Goal: Transaction & Acquisition: Book appointment/travel/reservation

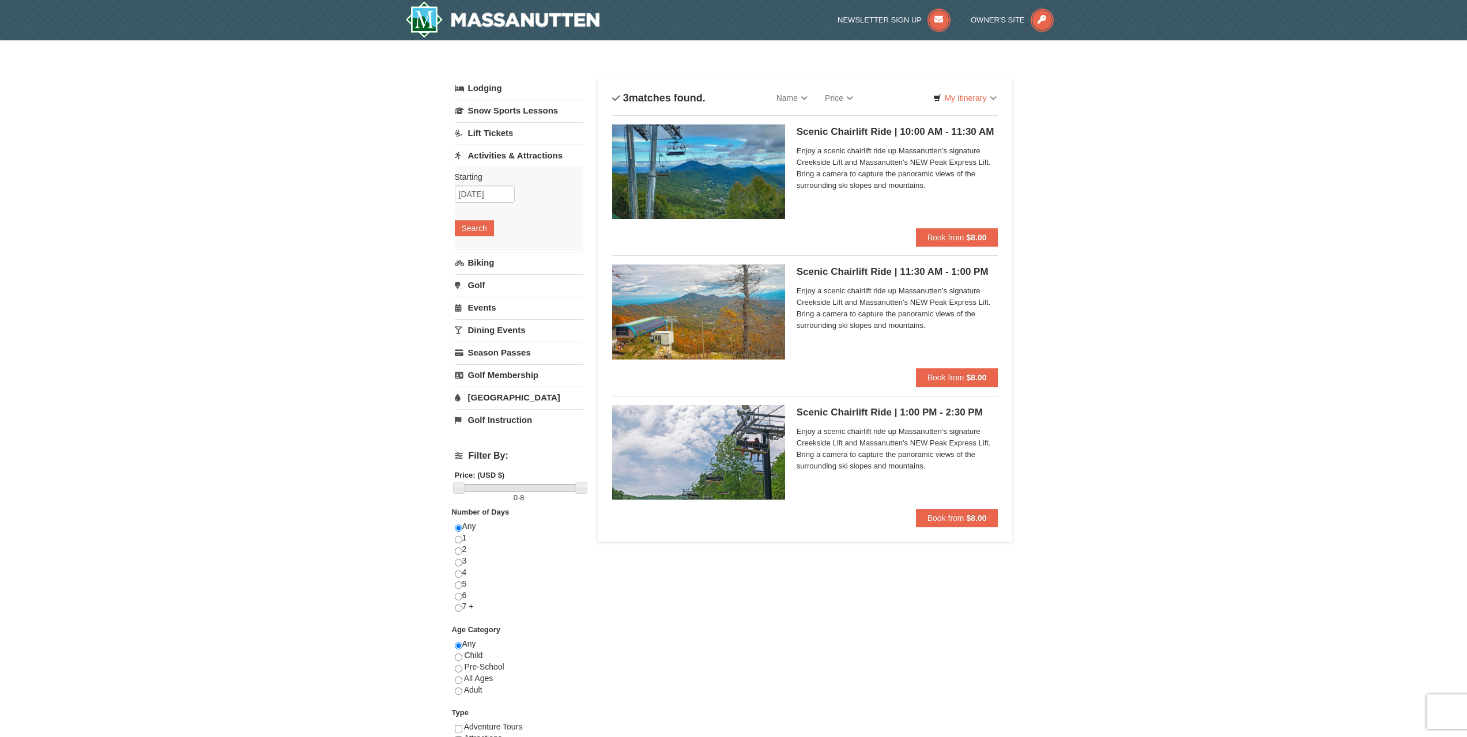
drag, startPoint x: 1469, startPoint y: 265, endPoint x: 1319, endPoint y: 154, distance: 185.9
click at [1319, 154] on div "× Categories List Filter My Itinerary Questions? 1-540-289-9441 Lodging Arrival…" at bounding box center [733, 461] width 1467 height 842
click at [961, 522] on span "Book from" at bounding box center [945, 518] width 37 height 9
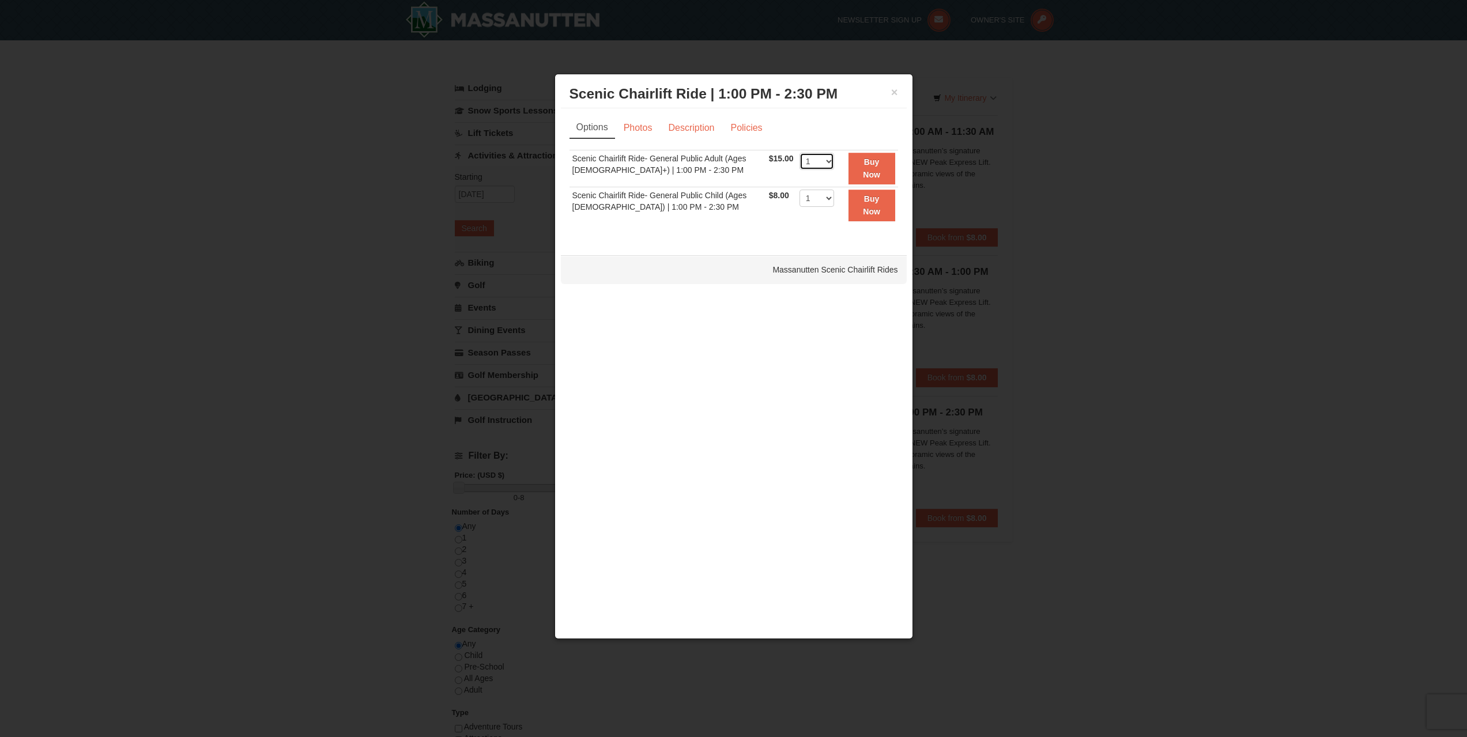
click at [809, 156] on select "1 2 3 4 5 6 7 8 9 10 11 12 13 14 15 16 17 18 19 20 21 22" at bounding box center [816, 161] width 35 height 17
select select "2"
click at [799, 153] on select "1 2 3 4 5 6 7 8 9 10 11 12 13 14 15 16 17 18 19 20 21 22" at bounding box center [816, 161] width 35 height 17
click at [643, 131] on link "Photos" at bounding box center [638, 128] width 44 height 22
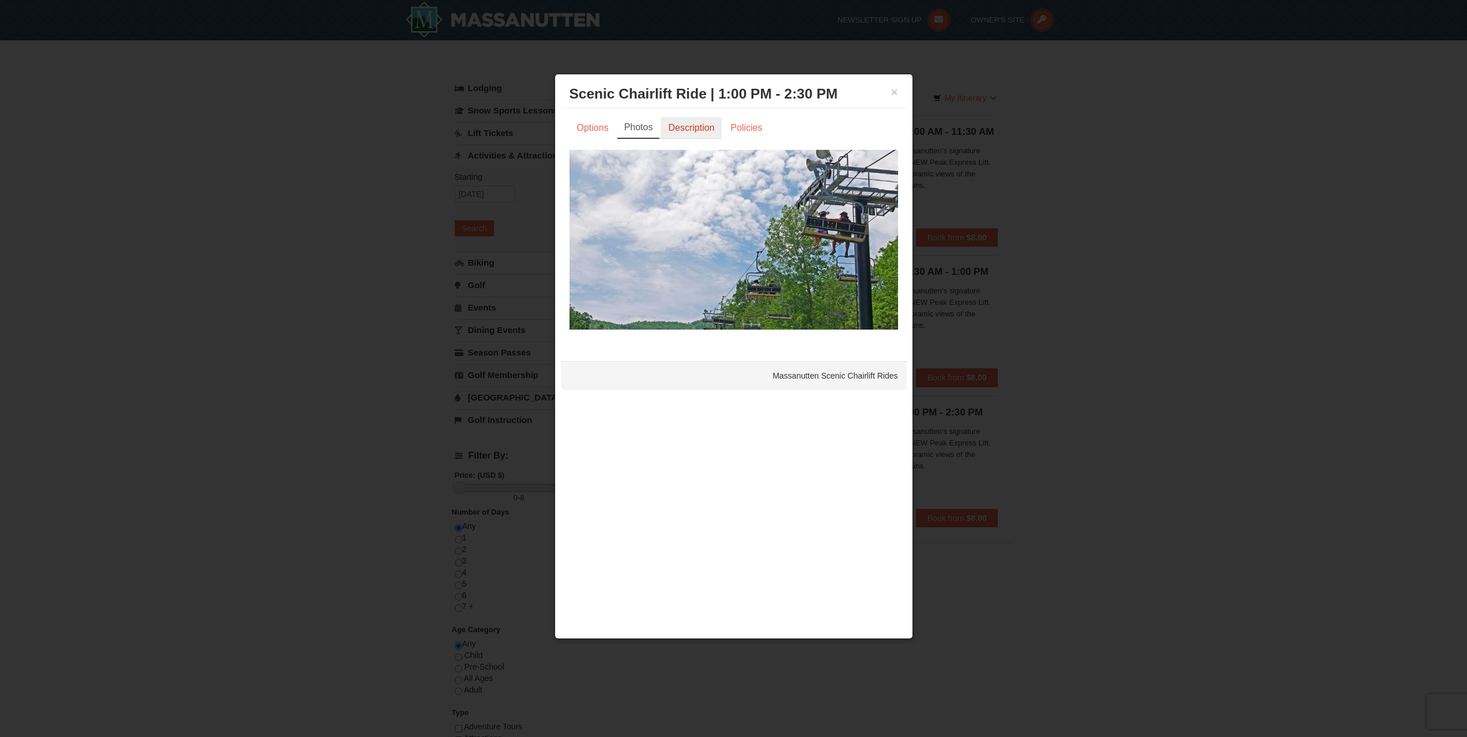
click at [687, 124] on link "Description" at bounding box center [690, 128] width 61 height 22
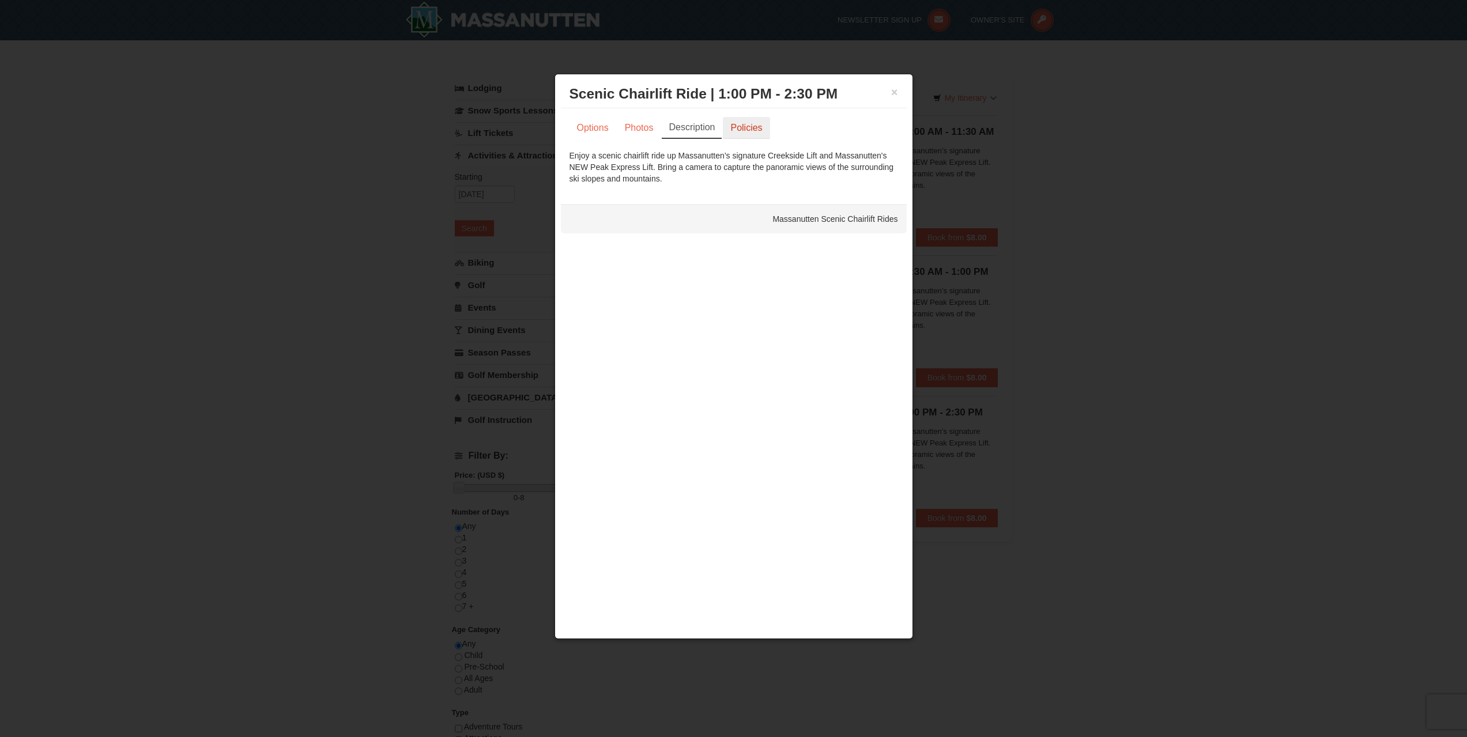
click at [736, 122] on link "Policies" at bounding box center [746, 128] width 47 height 22
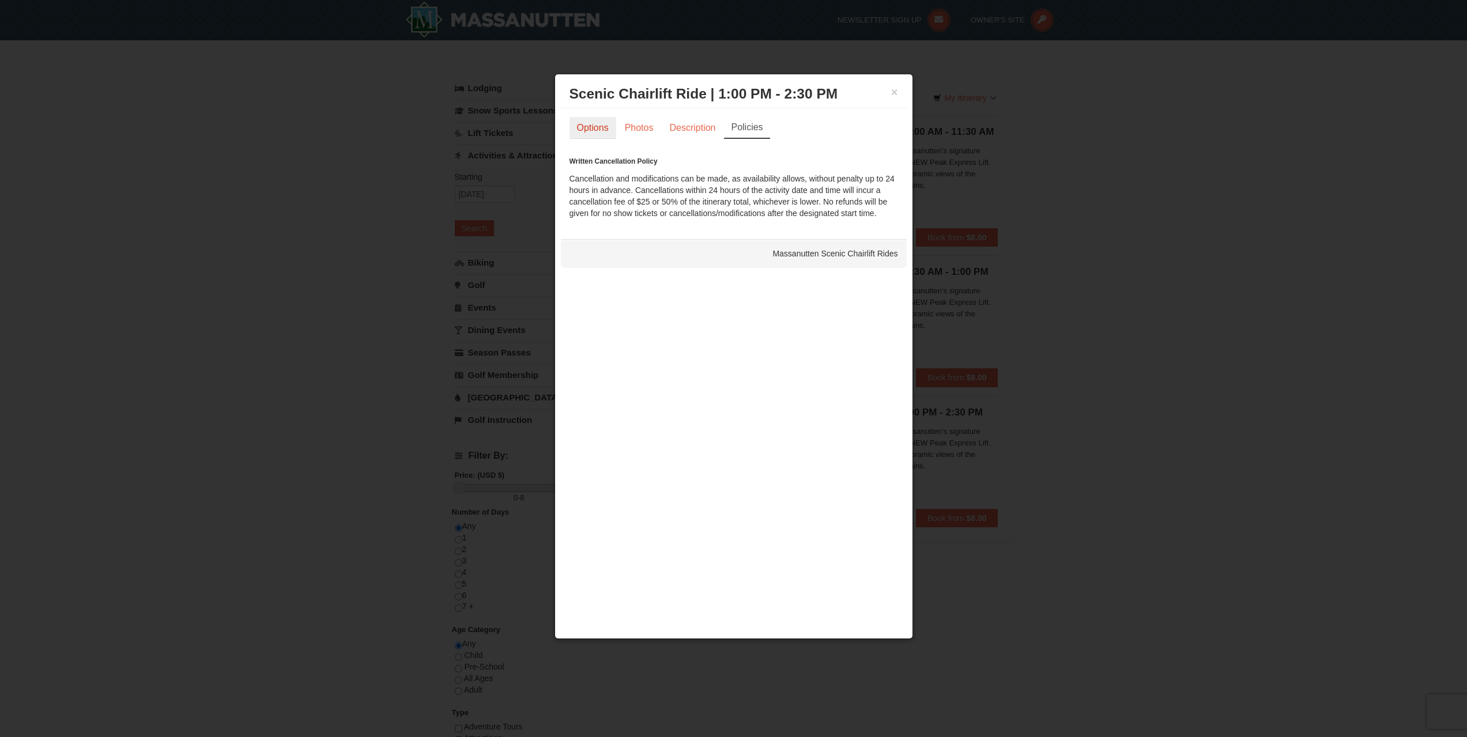
click at [607, 127] on link "Options" at bounding box center [592, 128] width 47 height 22
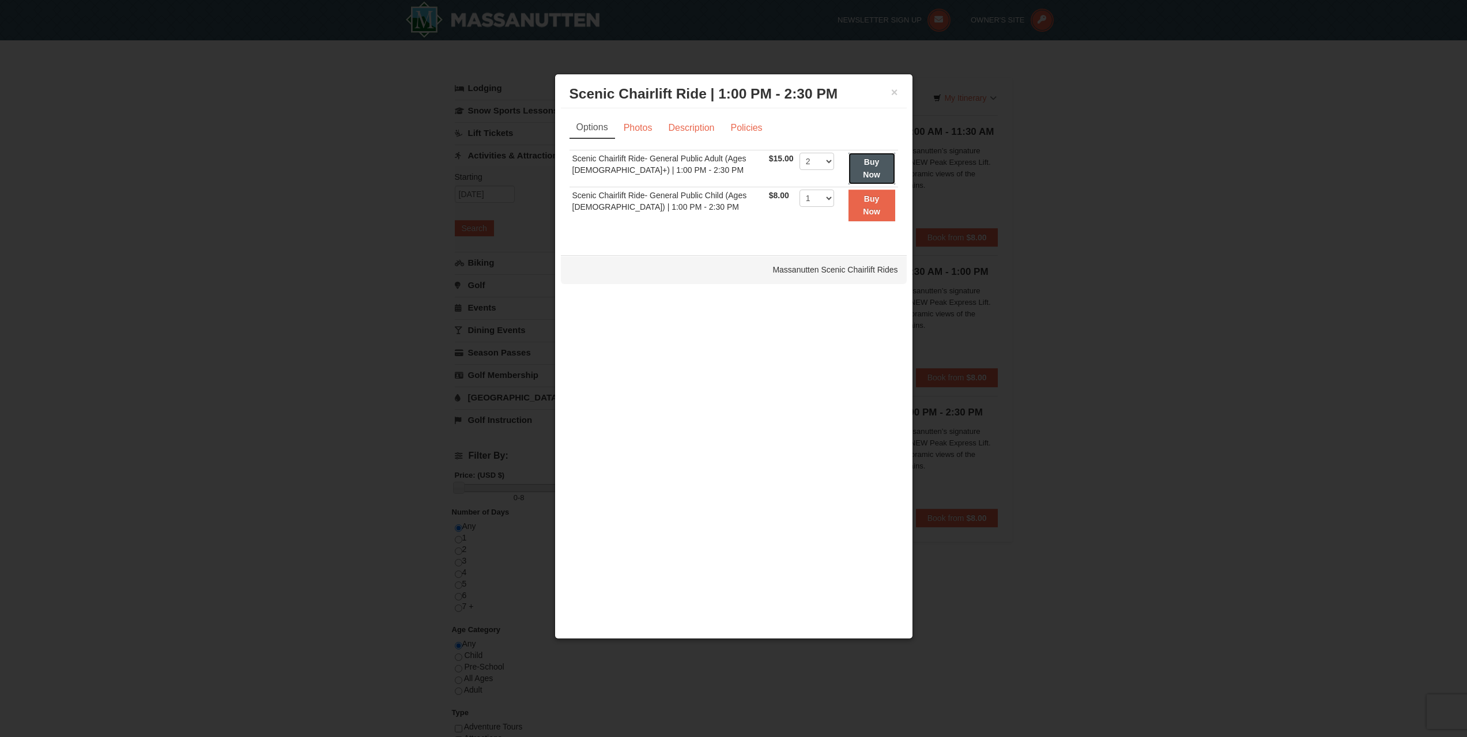
drag, startPoint x: 856, startPoint y: 168, endPoint x: 807, endPoint y: 218, distance: 70.9
click at [805, 223] on tbody "Scenic Chairlift Ride- General Public Adult (Ages 13+) | 1:00 PM - 2:30 PM $15.…" at bounding box center [733, 186] width 329 height 73
click at [817, 202] on select "1 2 3 4 5 6 7 8 9 10 11 12 13 14 15 16 17 18 19 20 21 22" at bounding box center [816, 198] width 35 height 17
click at [816, 198] on select "1 2 3 4 5 6 7 8 9 10 11 12 13 14 15 16 17 18 19 20 21 22" at bounding box center [816, 198] width 35 height 17
click at [856, 164] on button "Buy Now" at bounding box center [871, 169] width 47 height 32
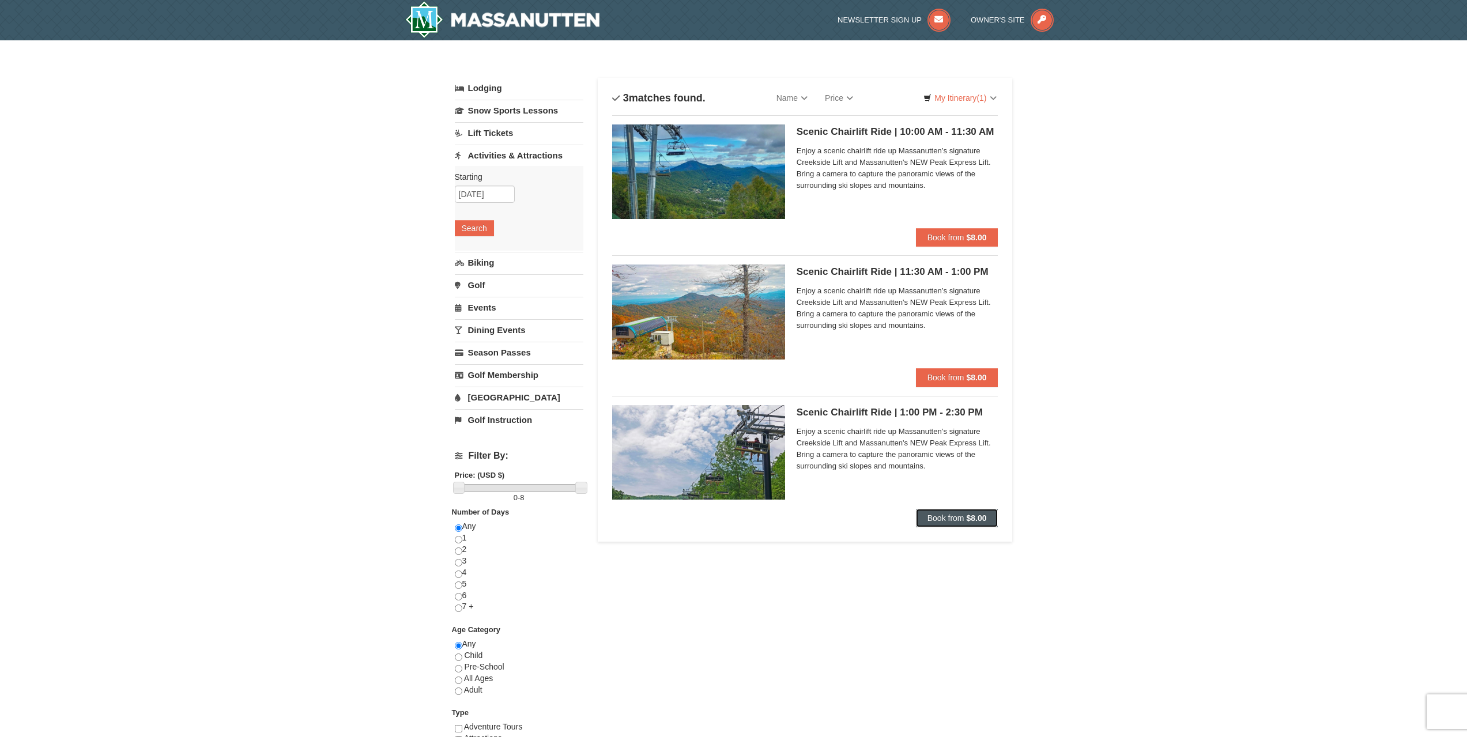
click at [958, 520] on span "Book from" at bounding box center [945, 518] width 37 height 9
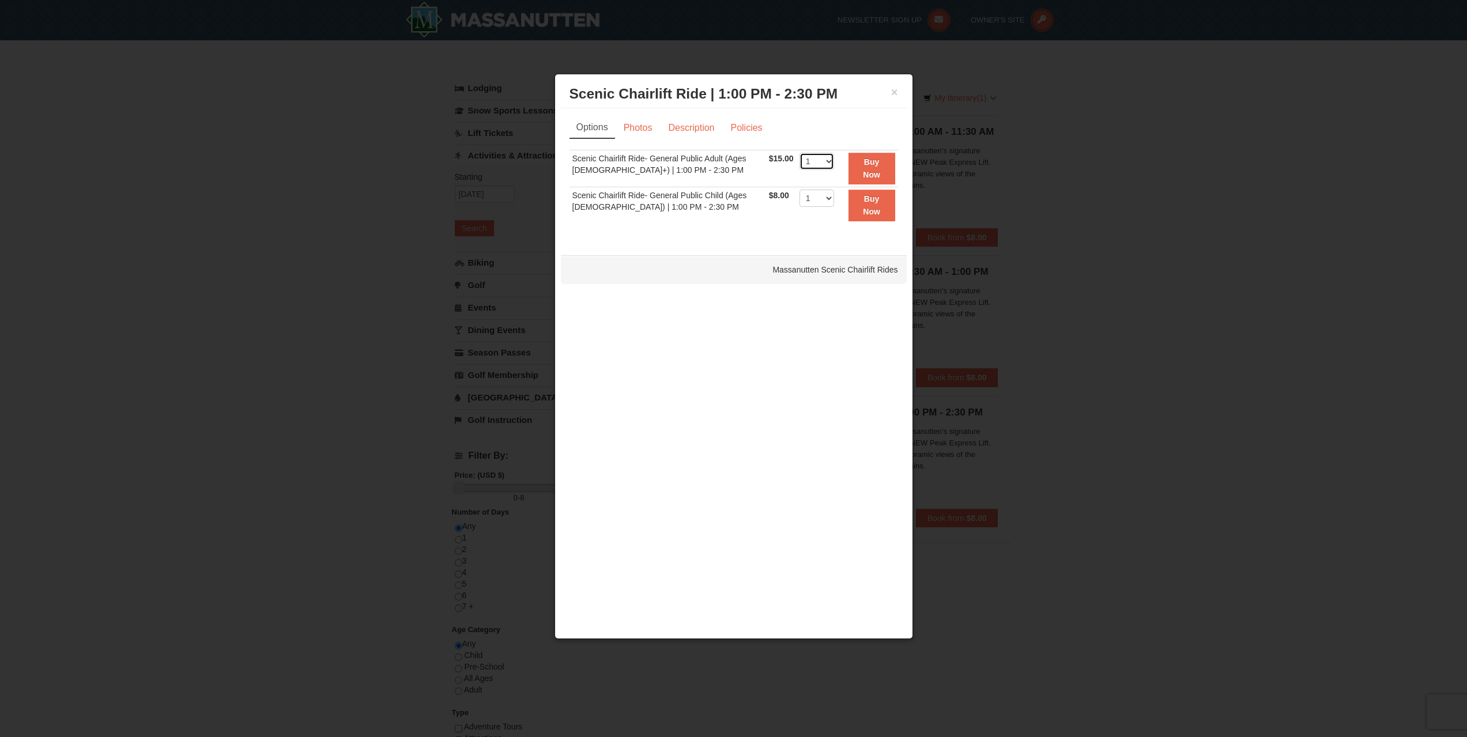
click at [818, 165] on select "1 2 3 4 5 6 7 8 9 10 11 12 13 14 15 16 17 18 19 20 21 22" at bounding box center [816, 161] width 35 height 17
select select "2"
click at [799, 153] on select "1 2 3 4 5 6 7 8 9 10 11 12 13 14 15 16 17 18 19 20 21 22" at bounding box center [816, 161] width 35 height 17
click at [877, 164] on strong "Buy Now" at bounding box center [871, 168] width 17 height 22
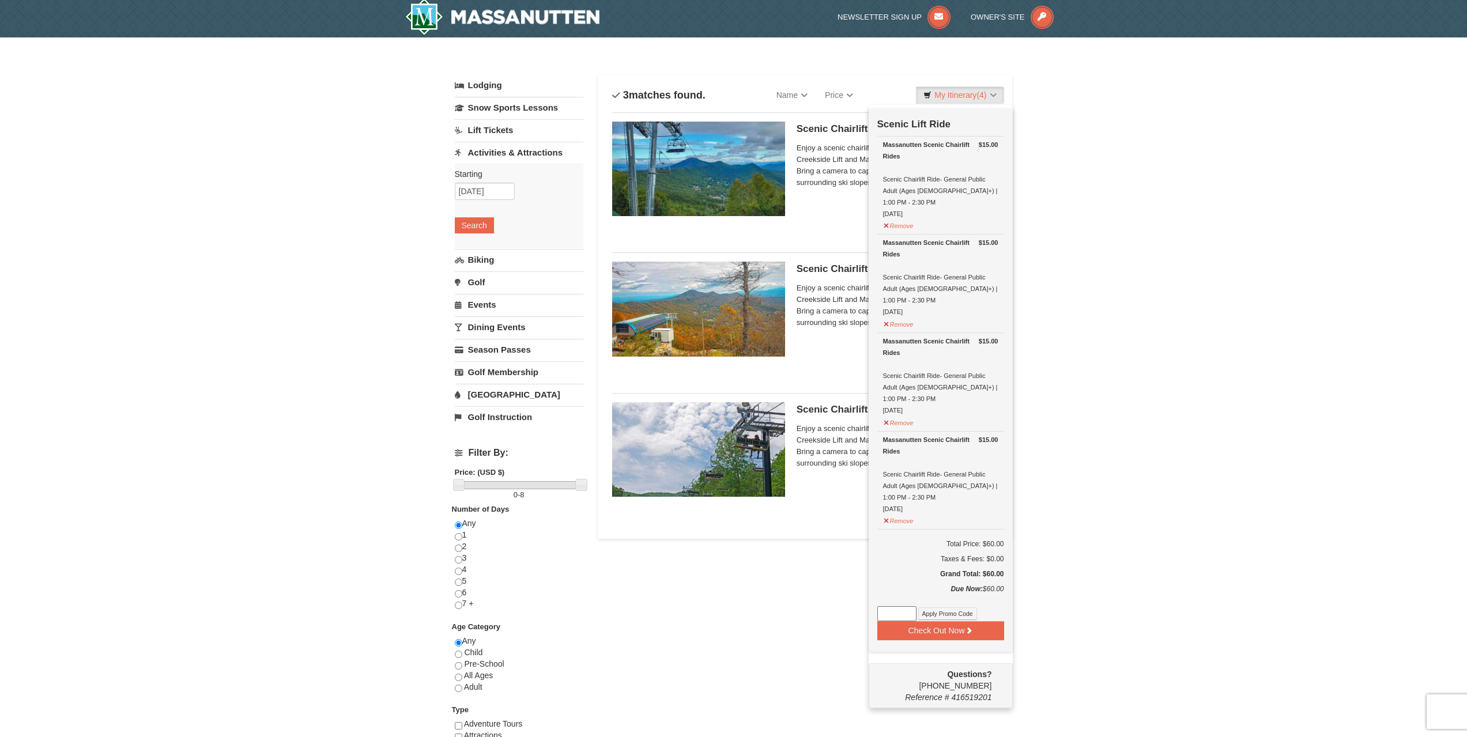
scroll to position [3, 0]
click at [891, 414] on button "Remove" at bounding box center [898, 421] width 31 height 14
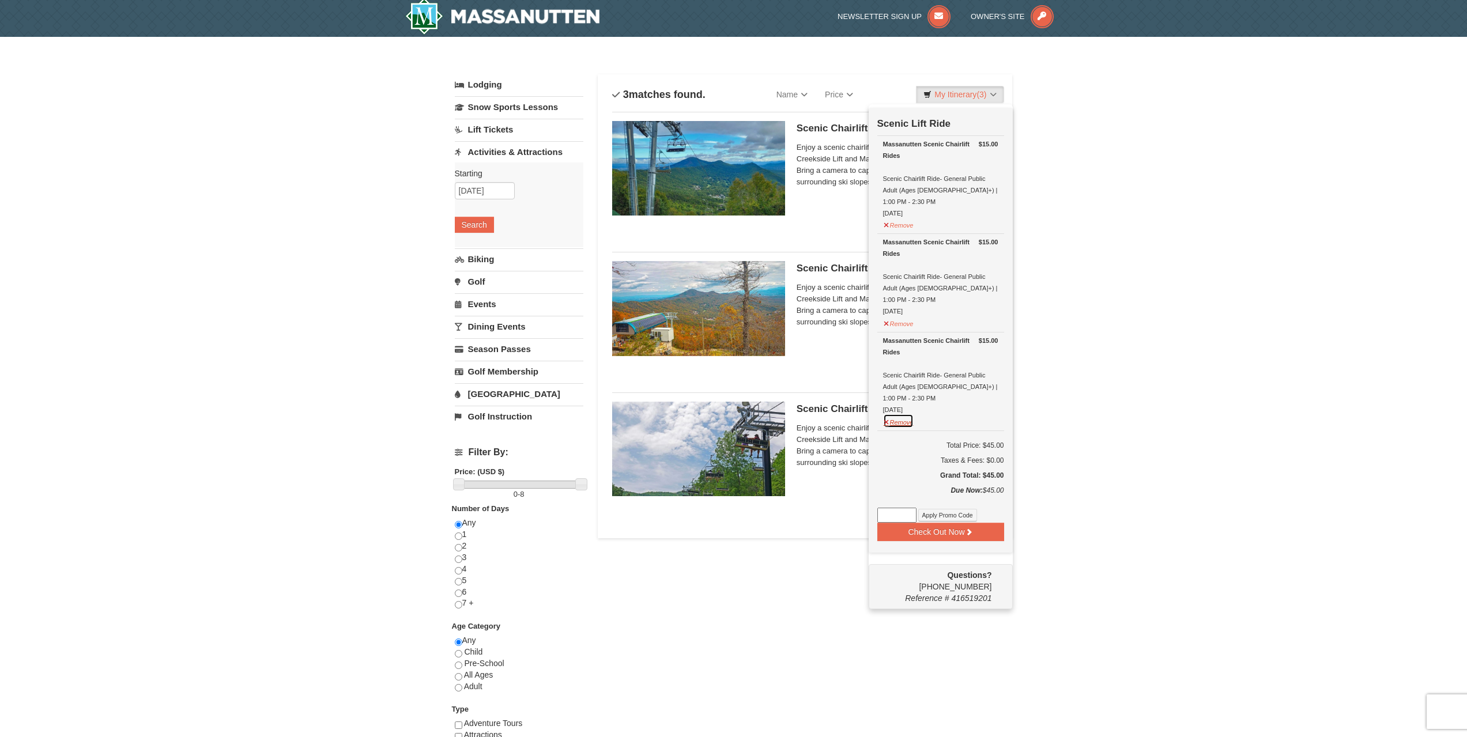
click at [902, 414] on button "Remove" at bounding box center [898, 421] width 31 height 14
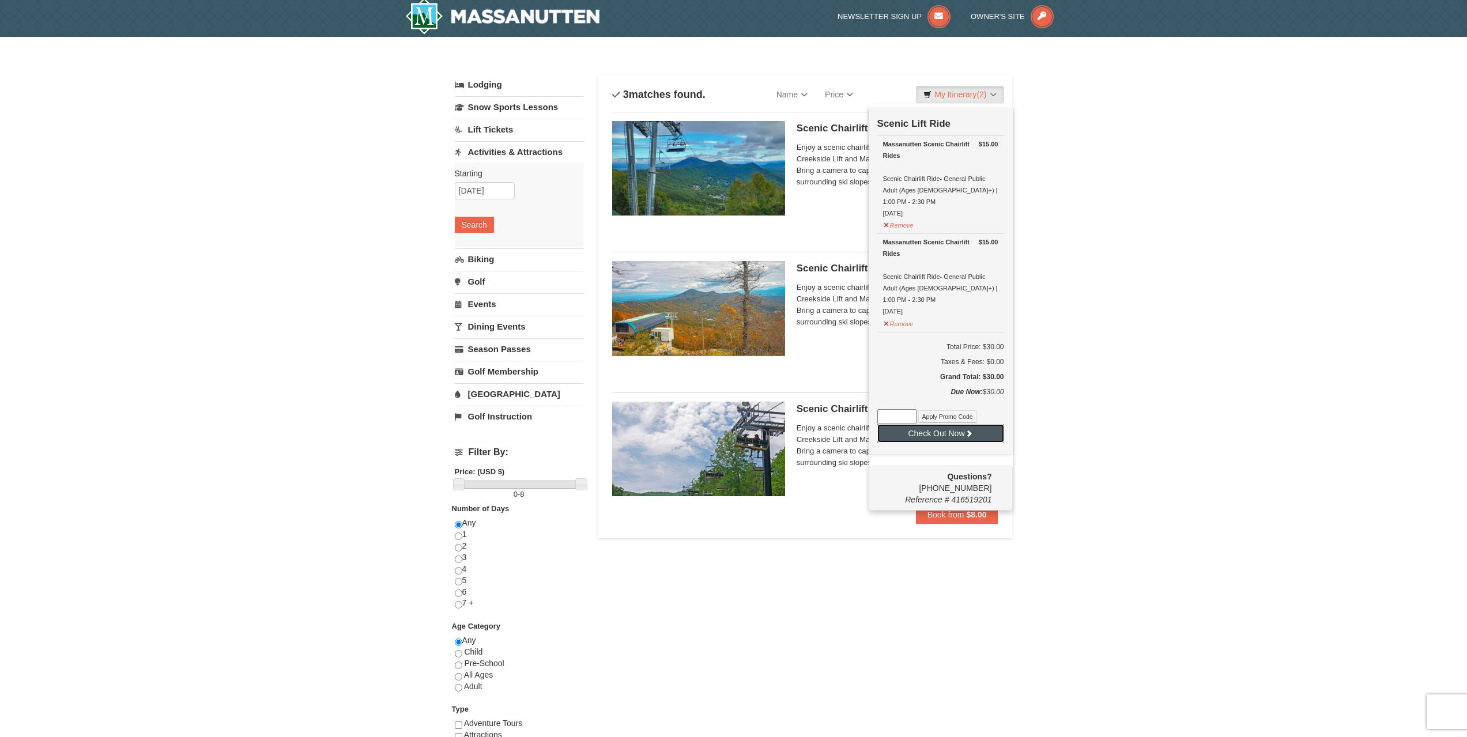
click at [971, 429] on icon at bounding box center [969, 433] width 8 height 8
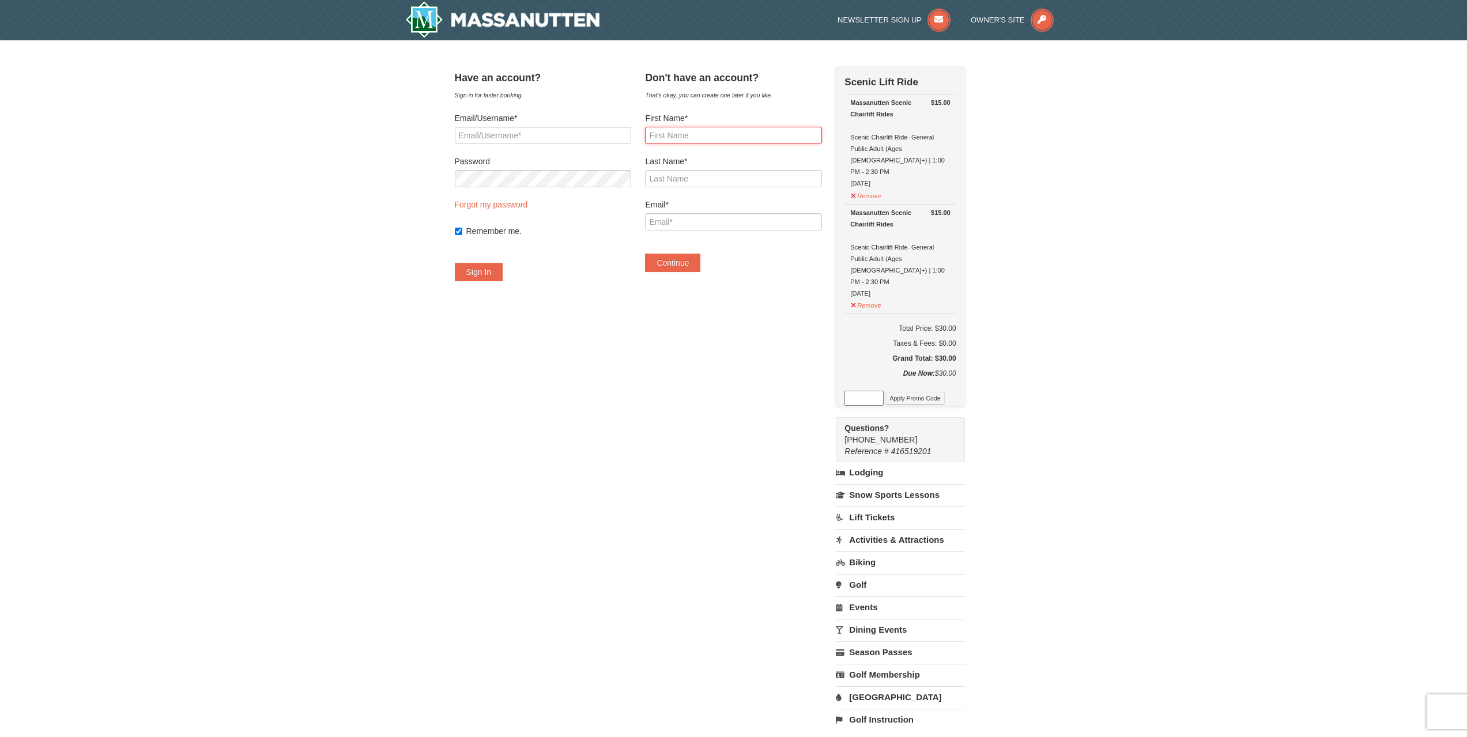
click at [717, 134] on input "First Name*" at bounding box center [733, 135] width 176 height 17
type input "Steven"
type input "Yun"
type input "yunsteven5@gmail.com"
click at [700, 266] on button "Continue" at bounding box center [672, 263] width 55 height 18
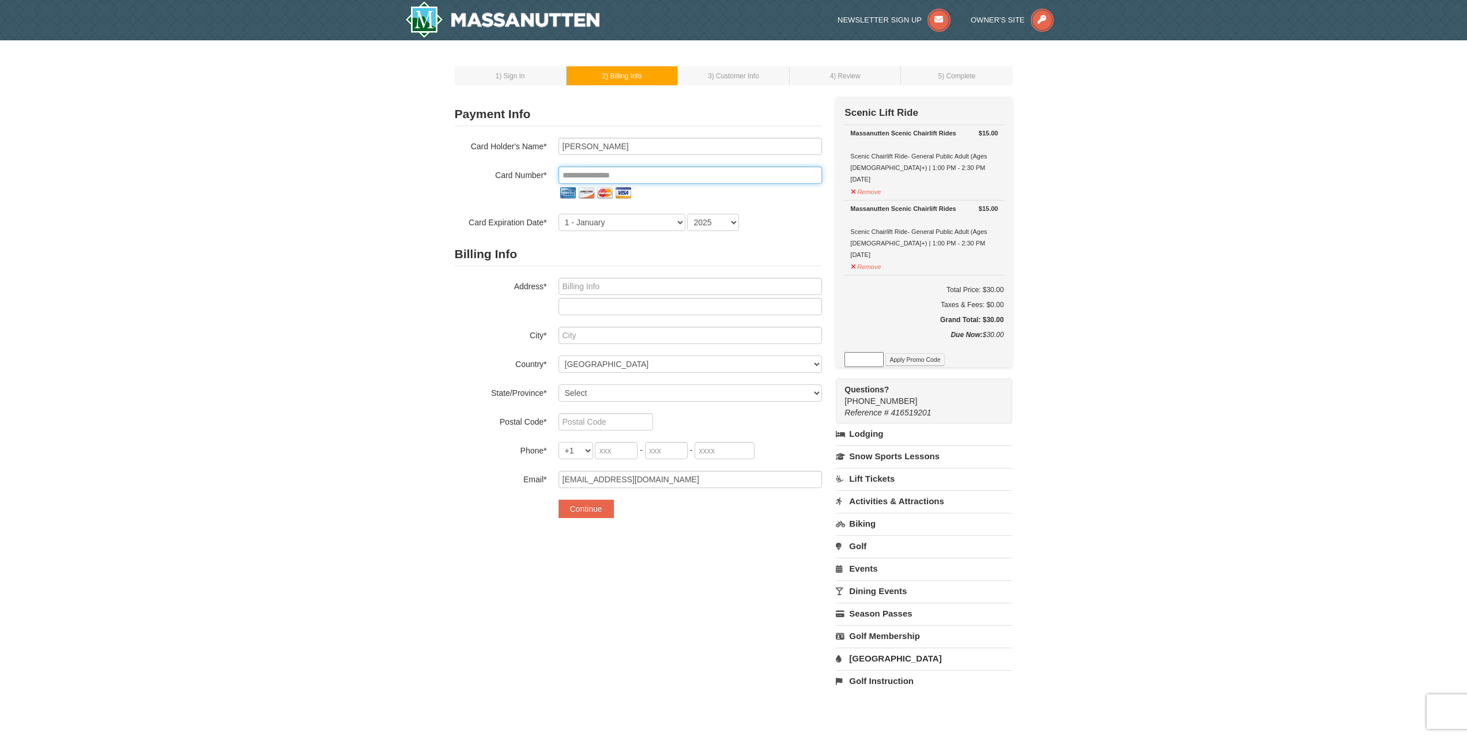
drag, startPoint x: 640, startPoint y: 178, endPoint x: 645, endPoint y: 180, distance: 6.0
click at [644, 179] on input "tel" at bounding box center [689, 175] width 263 height 17
type input "**********"
type input "STEVEN YUN"
select select "3"
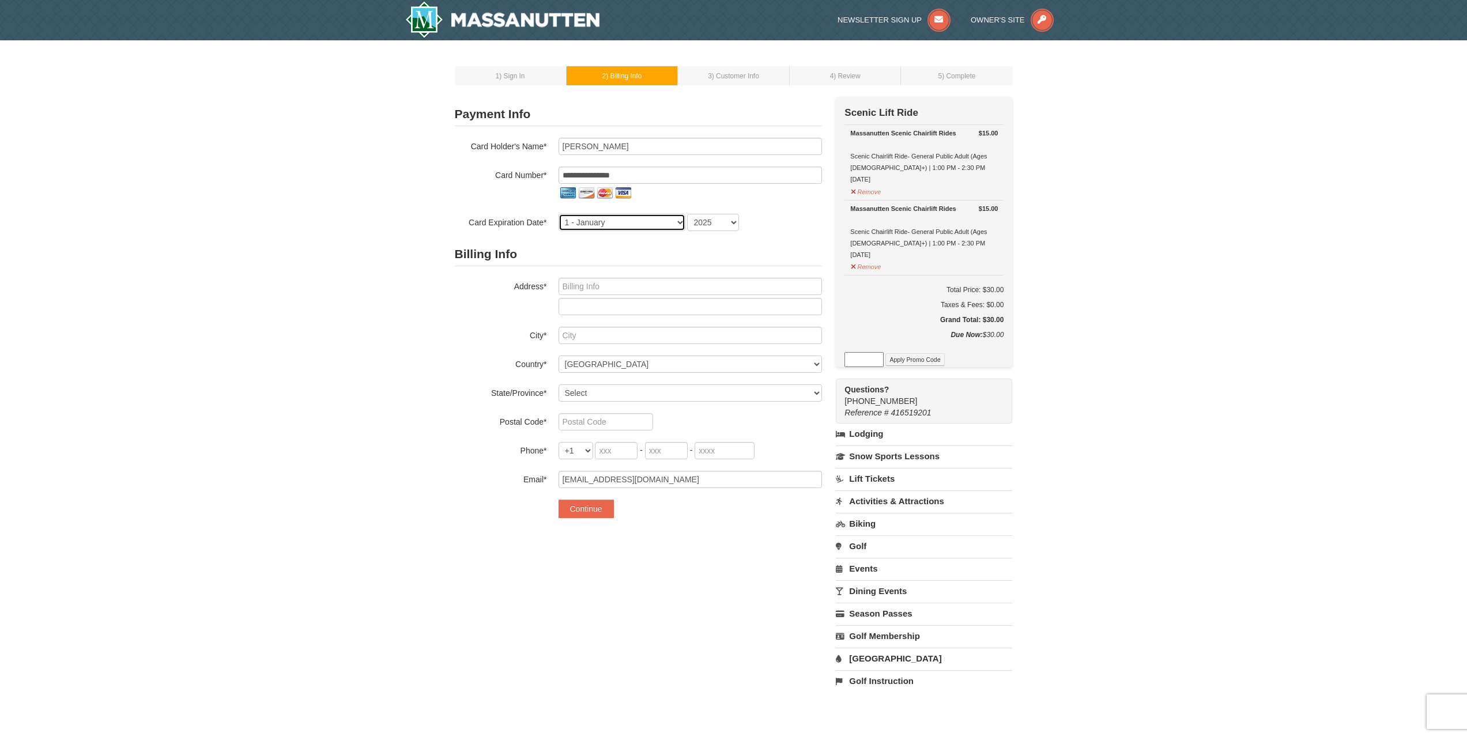
select select "2027"
click at [635, 286] on input "text" at bounding box center [689, 286] width 263 height 17
type input "13207A Kalmia Ct 202"
type input "Fairfax"
select select "VA"
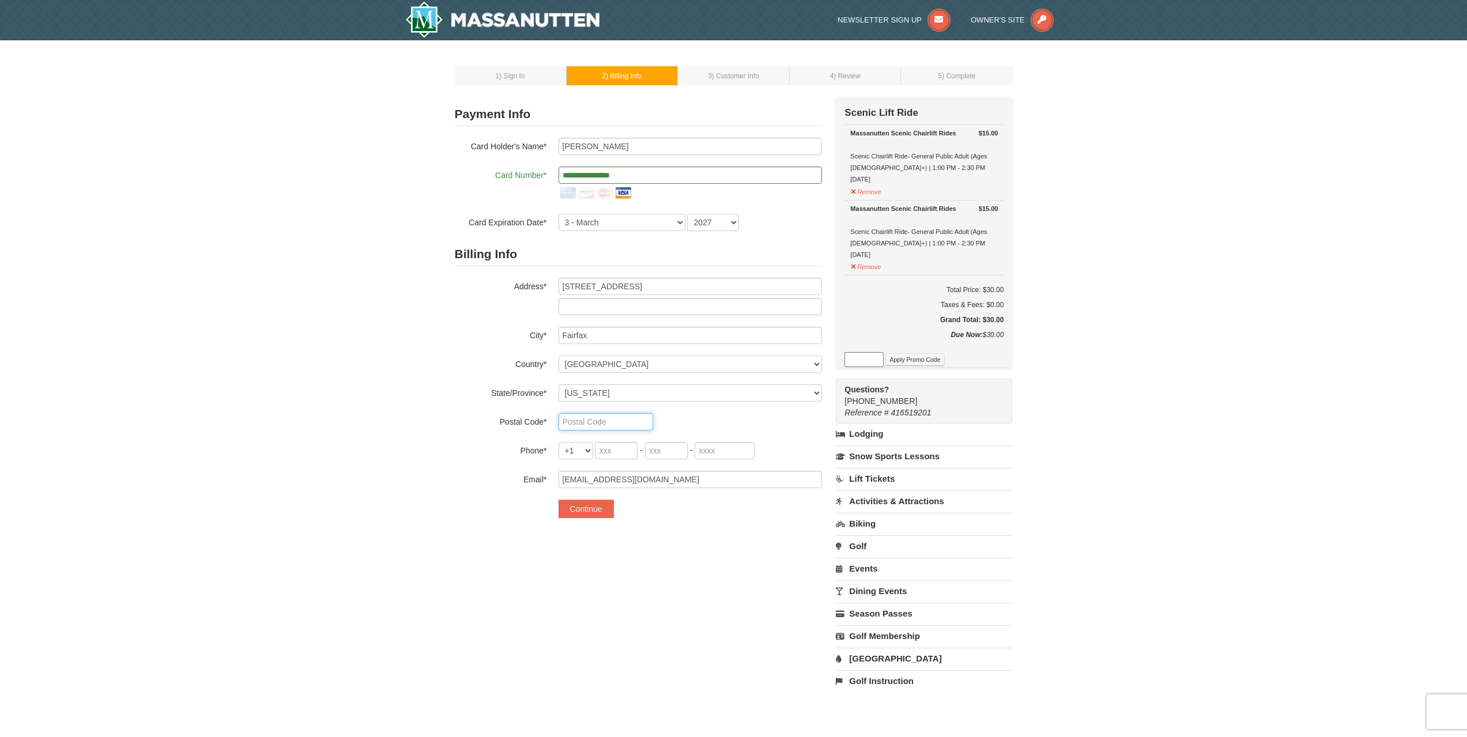
type input "22033"
click at [604, 451] on input "tel" at bounding box center [616, 450] width 43 height 17
type input "703"
type input "946"
type input "6177"
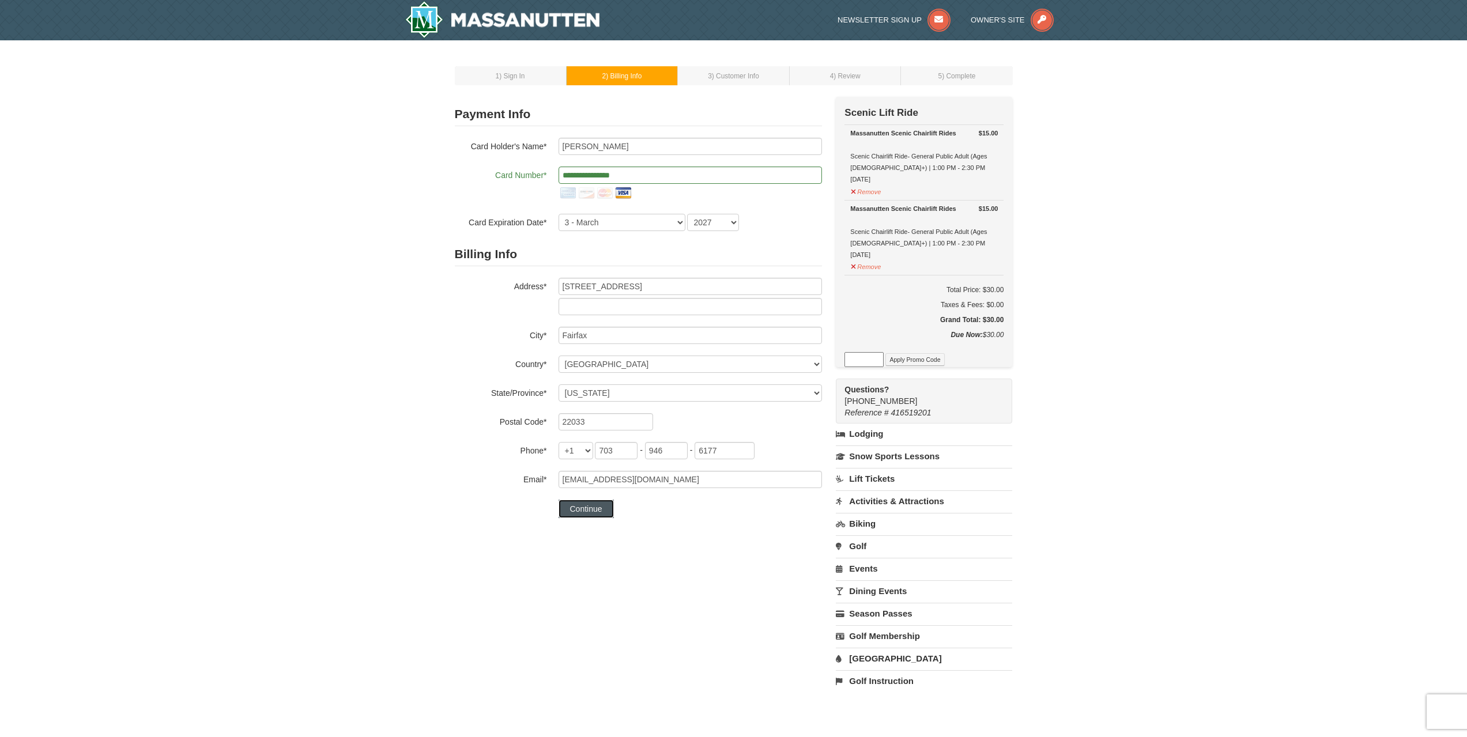
click at [599, 511] on button "Continue" at bounding box center [585, 509] width 55 height 18
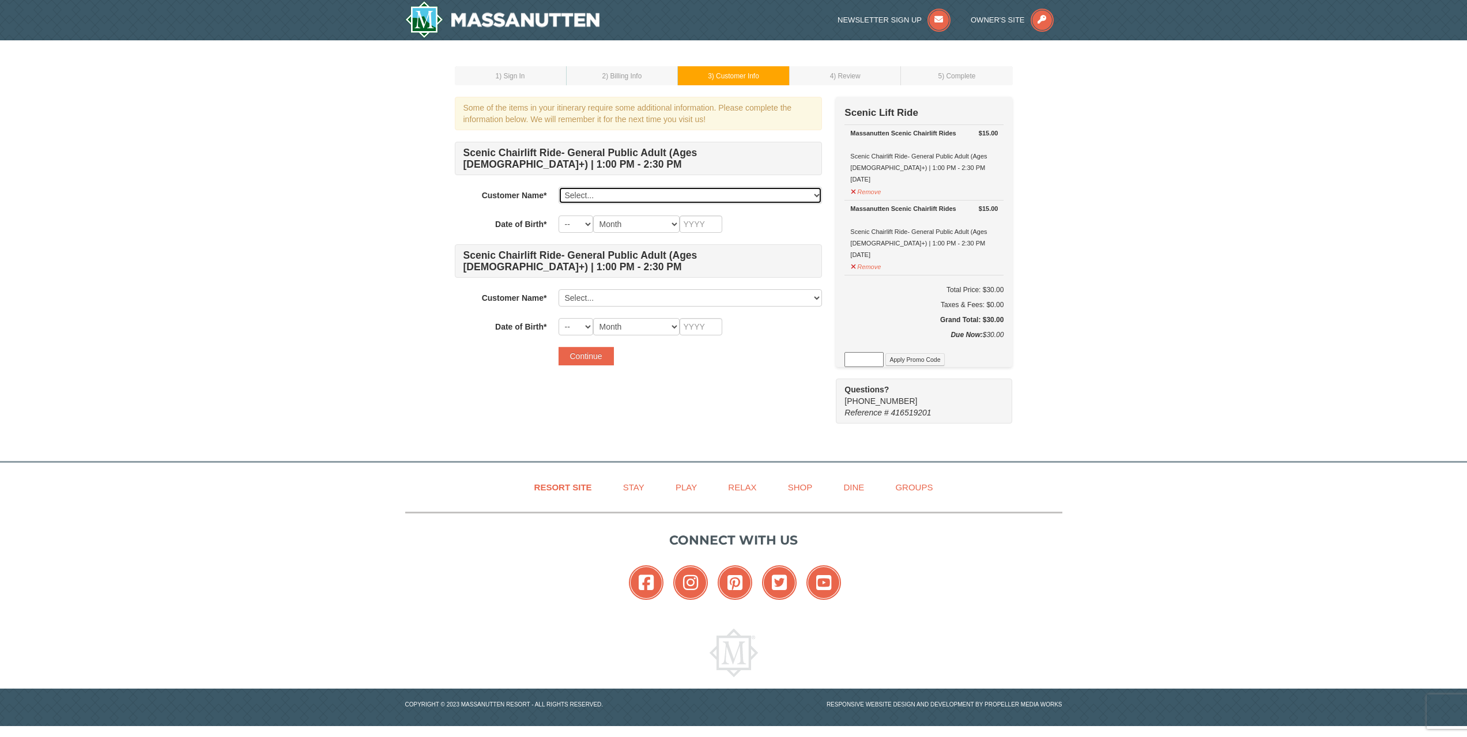
click at [641, 197] on select "Select... [PERSON_NAME] Add New..." at bounding box center [689, 195] width 263 height 17
select select "28348224"
click at [558, 187] on select "Select... [PERSON_NAME] Add New..." at bounding box center [689, 195] width 263 height 17
click at [615, 300] on select "Select... [PERSON_NAME] Add New..." at bounding box center [689, 297] width 263 height 17
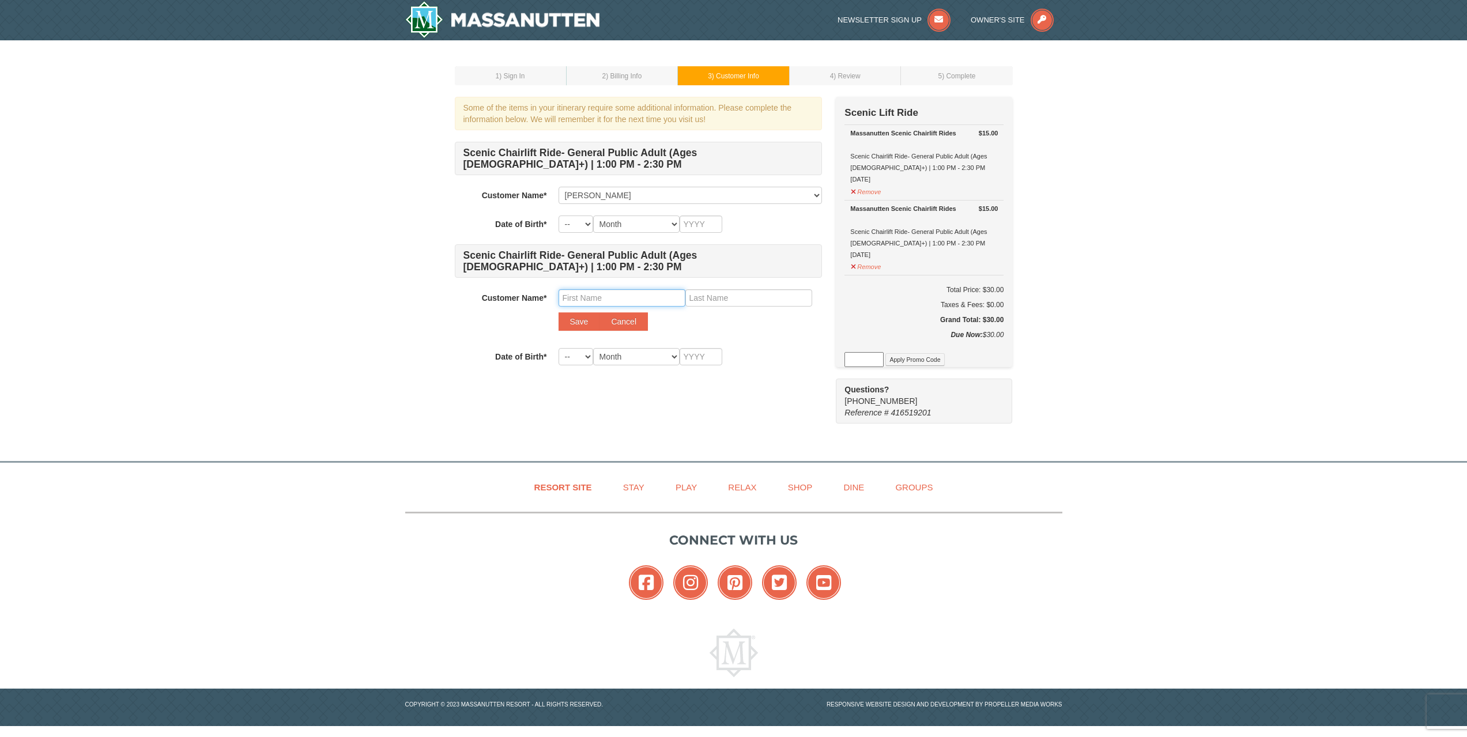
click at [645, 296] on input "text" at bounding box center [621, 297] width 127 height 17
type input "A"
type input "l"
type input "[PERSON_NAME]"
type input "Park"
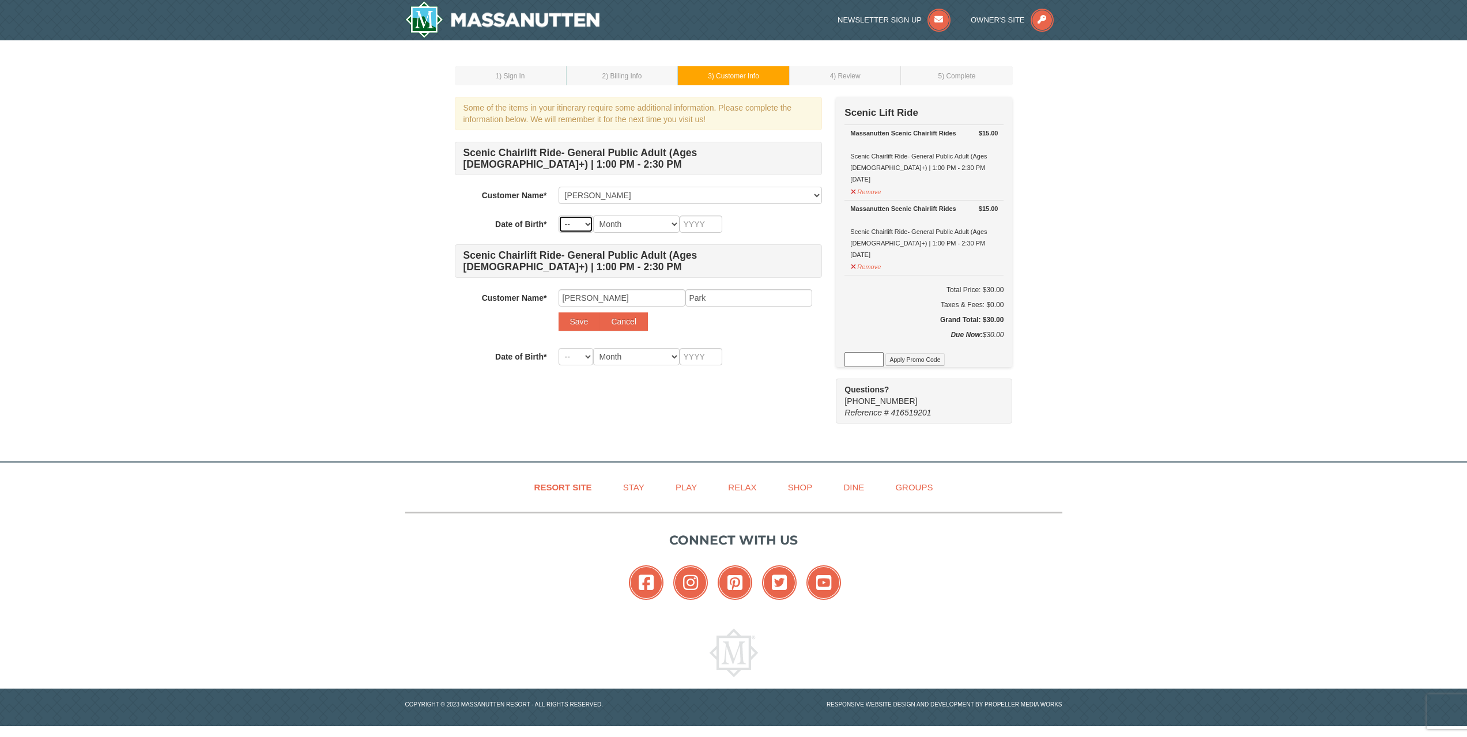
click at [584, 224] on select "-- 01 02 03 04 05 06 07 08 09 10 11 12 13 14 15 16 17 18 19 20 21 22 23 24 25 2…" at bounding box center [575, 224] width 35 height 17
click at [558, 216] on select "-- 01 02 03 04 05 06 07 08 09 10 11 12 13 14 15 16 17 18 19 20 21 22 23 24 25 2…" at bounding box center [575, 224] width 35 height 17
click at [580, 224] on select "-- 01 02 03 04 05 06 07 08 09 10 11 12 13 14 15 16 17 18 19 20 21 22 23 24 25 2…" at bounding box center [575, 224] width 35 height 17
select select "04"
click at [558, 216] on select "-- 01 02 03 04 05 06 07 08 09 10 11 12 13 14 15 16 17 18 19 20 21 22 23 24 25 2…" at bounding box center [575, 224] width 35 height 17
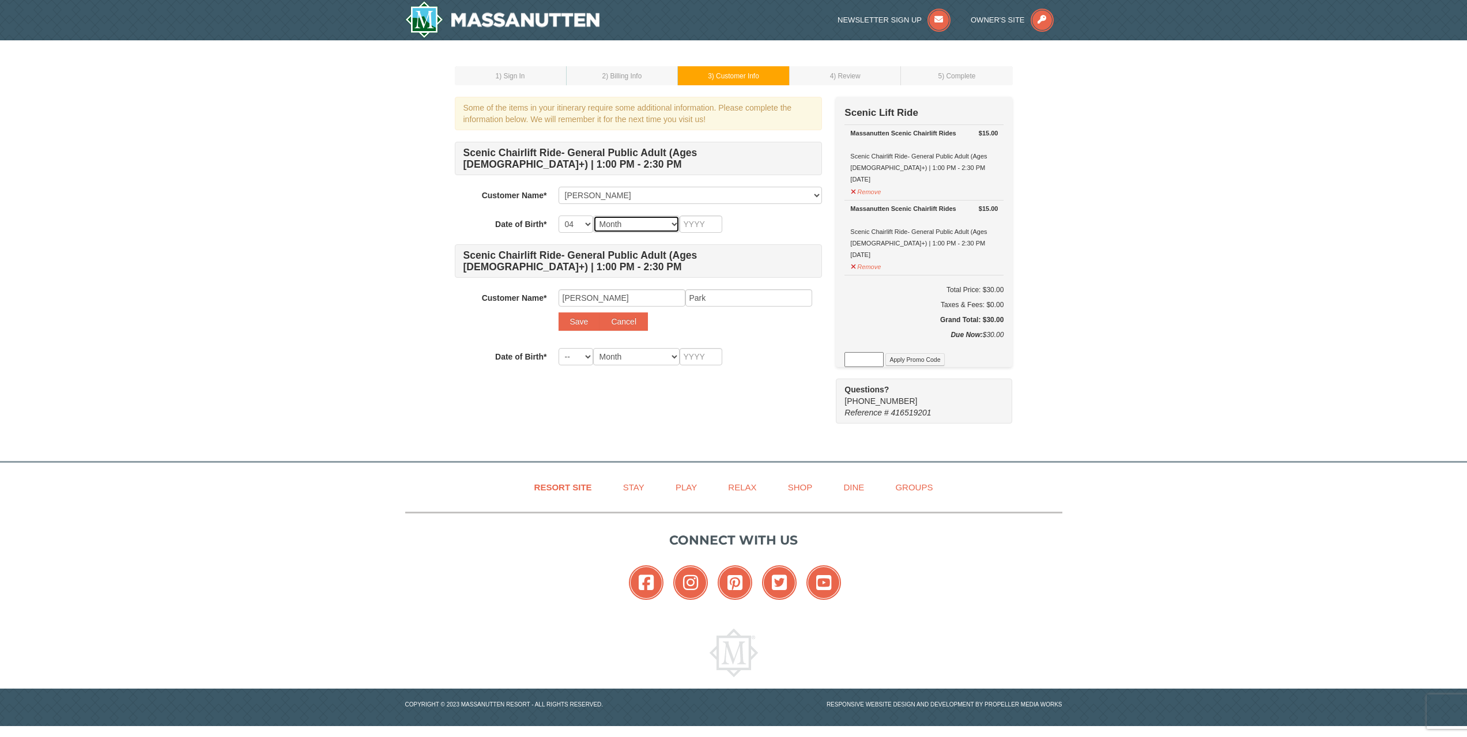
click at [634, 225] on select "Month January February March April May June July August September October Novem…" at bounding box center [636, 224] width 86 height 17
click at [593, 216] on select "Month January February March April May June July August September October Novem…" at bounding box center [636, 224] width 86 height 17
drag, startPoint x: 650, startPoint y: 210, endPoint x: 647, endPoint y: 215, distance: 6.2
click at [650, 211] on div "Scenic Chairlift Ride- General Public Adult (Ages 13+) | 1:00 PM - 2:30 PM Cust…" at bounding box center [638, 254] width 367 height 224
click at [641, 221] on select "Month January February March April May June July August September October Novem…" at bounding box center [636, 224] width 86 height 17
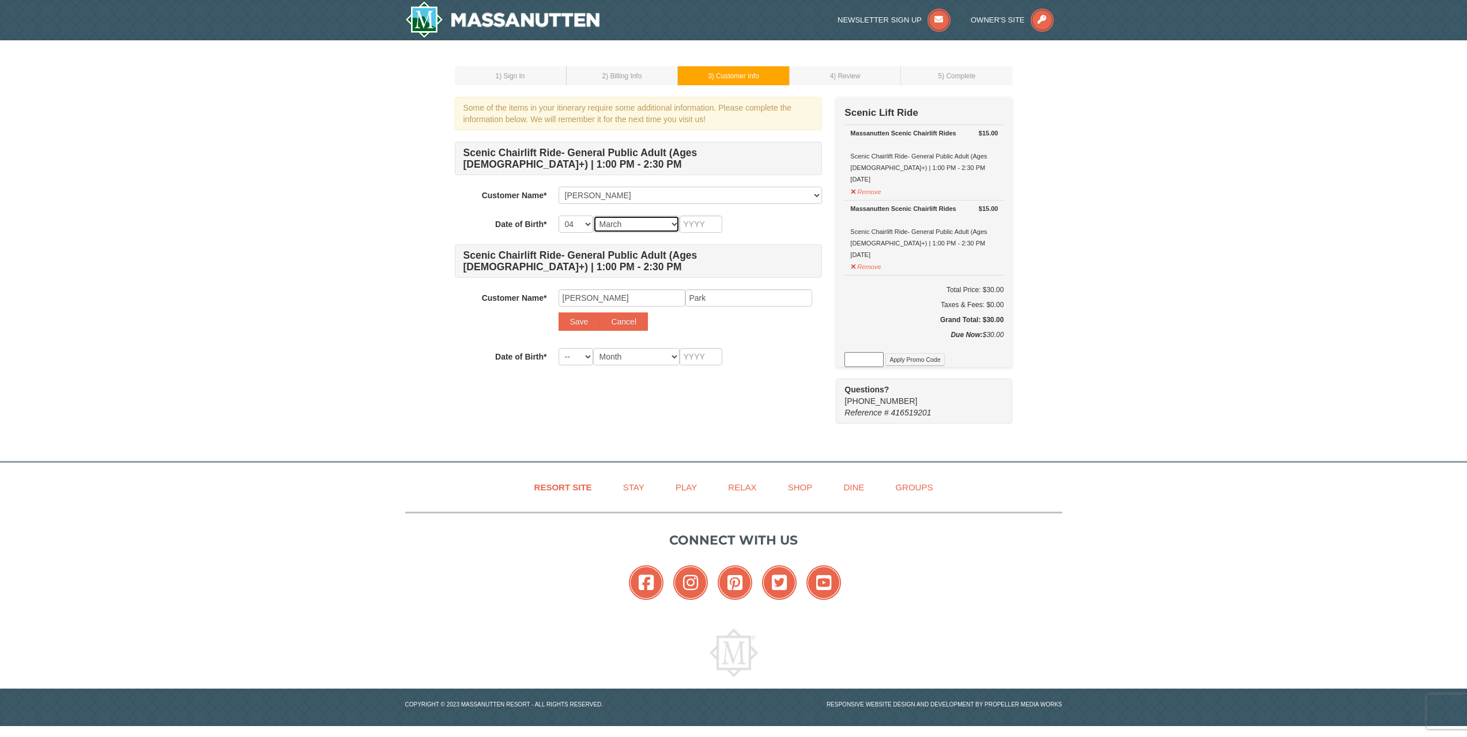
select select "04"
click at [593, 216] on select "Month January February March April May June July August September October Novem…" at bounding box center [636, 224] width 86 height 17
click at [700, 224] on input "text" at bounding box center [701, 224] width 43 height 17
type input "1997"
click at [599, 355] on select "Month January February March April May June July August September October Novem…" at bounding box center [636, 356] width 86 height 17
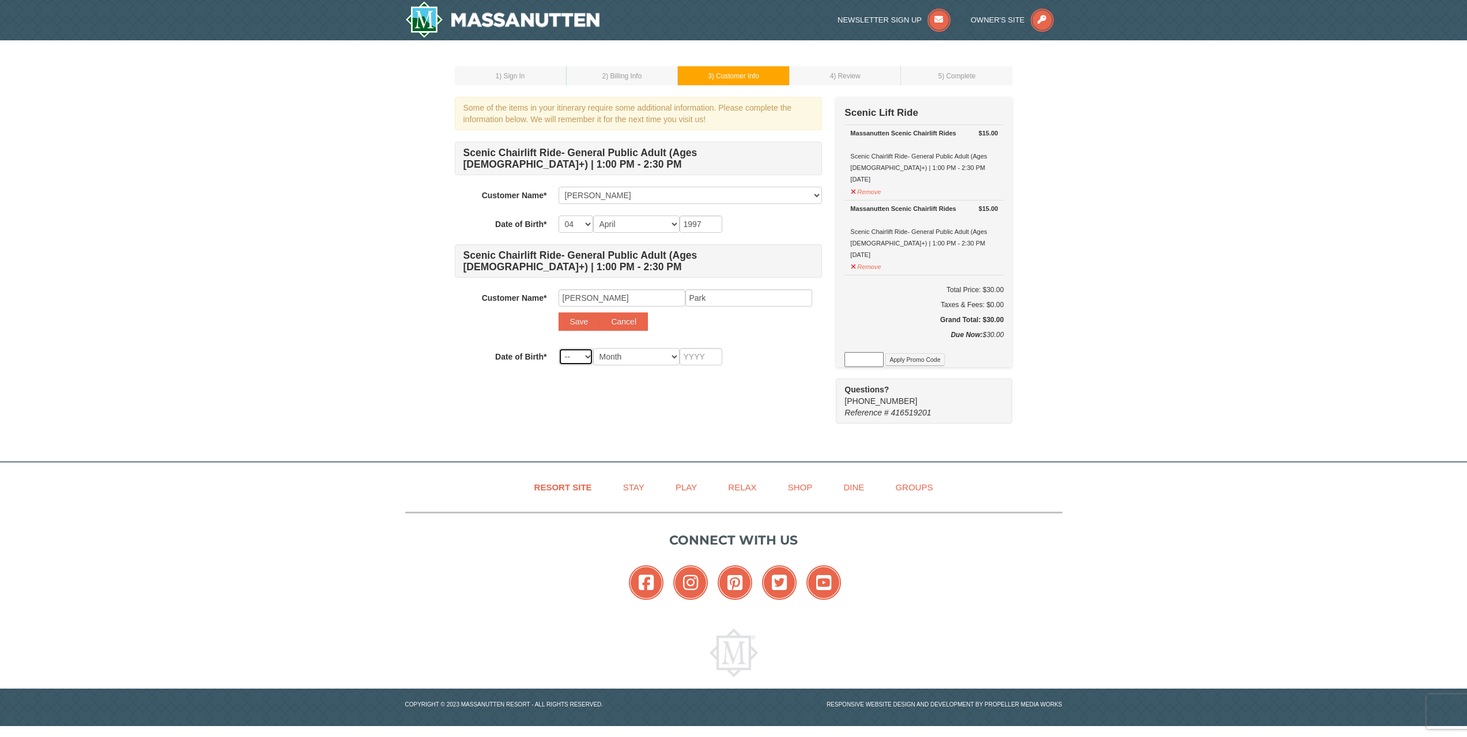
click at [586, 354] on select "-- 01 02 03 04 05 06 07 08 09 10 11 12 13 14 15 16 17 18 19 20 21 22 23 24 25 2…" at bounding box center [575, 356] width 35 height 17
select select "18"
click at [558, 348] on select "-- 01 02 03 04 05 06 07 08 09 10 11 12 13 14 15 16 17 18 19 20 21 22 23 24 25 2…" at bounding box center [575, 356] width 35 height 17
click at [632, 368] on form "Scenic Chairlift Ride- General Public Adult (Ages 13+) | 1:00 PM - 2:30 PM Cust…" at bounding box center [638, 269] width 367 height 254
drag, startPoint x: 643, startPoint y: 358, endPoint x: 641, endPoint y: 365, distance: 7.0
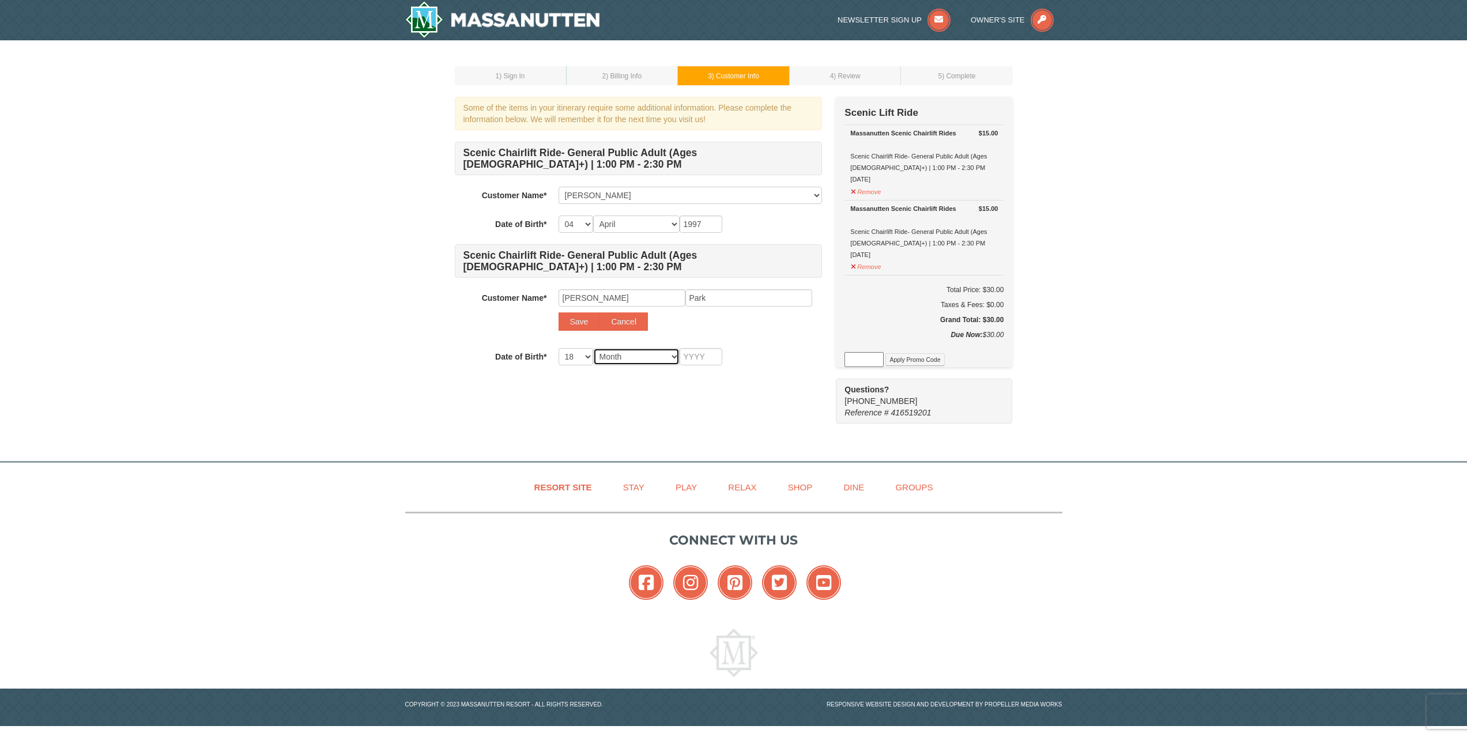
click at [643, 358] on select "Month January February March April May June July August September October Novem…" at bounding box center [636, 356] width 86 height 17
select select "08"
click at [593, 348] on select "Month January February March April May June July August September October Novem…" at bounding box center [636, 356] width 86 height 17
drag, startPoint x: 722, startPoint y: 337, endPoint x: 703, endPoint y: 352, distance: 24.7
click at [715, 345] on div "Scenic Chairlift Ride- General Public Adult (Ages 13+) | 1:00 PM - 2:30 PM Cust…" at bounding box center [638, 254] width 367 height 224
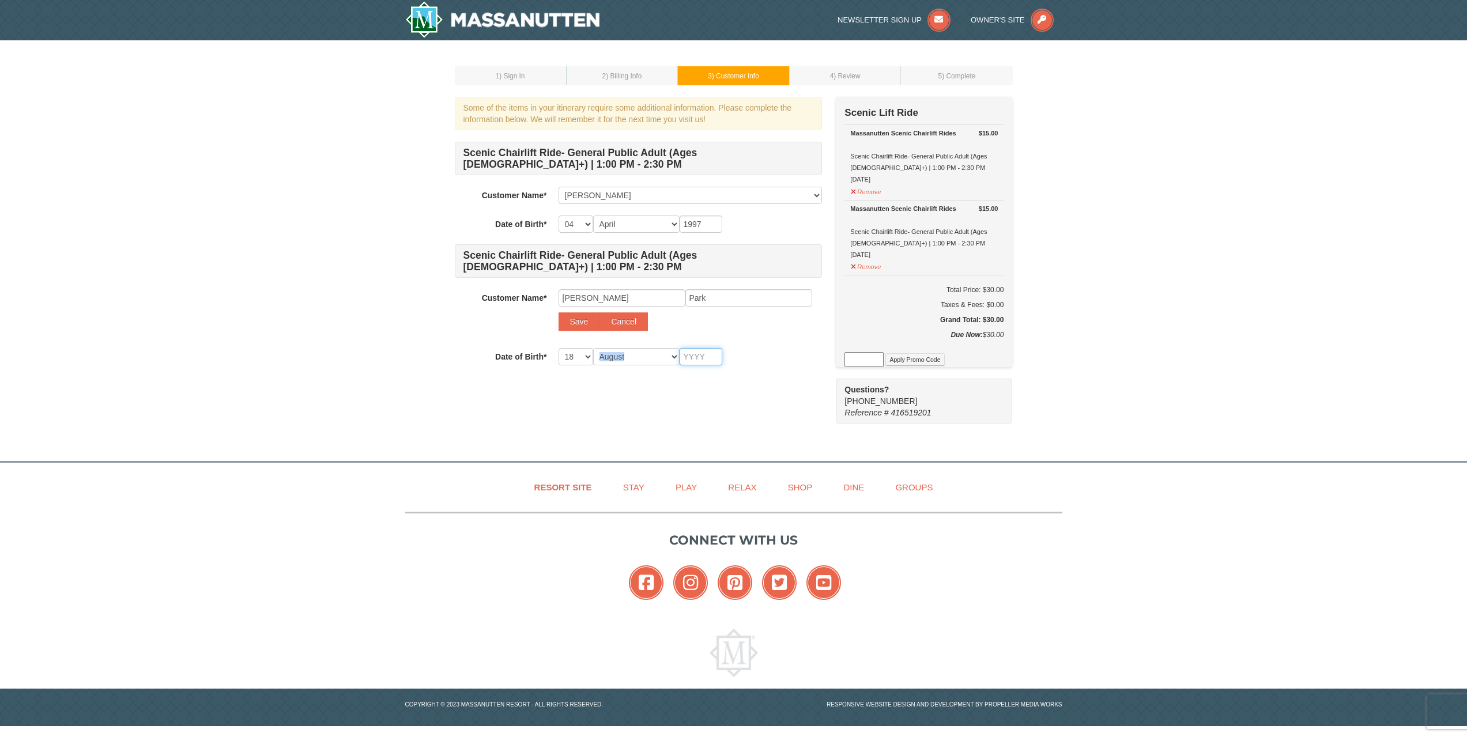
click at [701, 353] on input "text" at bounding box center [701, 356] width 43 height 17
click at [701, 354] on input "text" at bounding box center [701, 356] width 43 height 17
click at [704, 358] on input "text" at bounding box center [701, 356] width 43 height 17
type input "1997"
click at [775, 388] on div "Continue" at bounding box center [689, 386] width 263 height 18
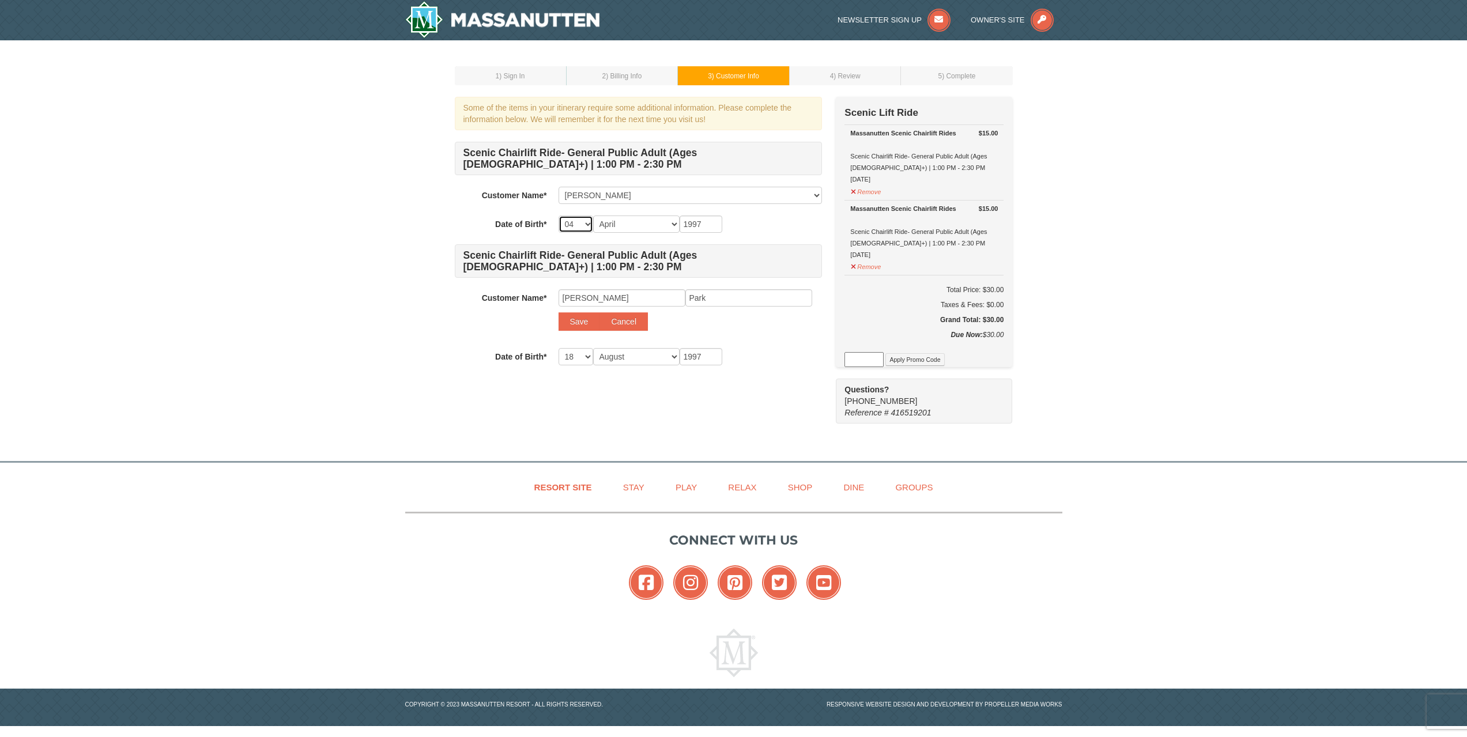
click at [566, 226] on select "-- 01 02 03 04 05 06 07 08 09 10 11 12 13 14 15 16 17 18 19 20 21 22 23 24 25 2…" at bounding box center [575, 224] width 35 height 17
select select "09"
click at [558, 216] on select "-- 01 02 03 04 05 06 07 08 09 10 11 12 13 14 15 16 17 18 19 20 21 22 23 24 25 2…" at bounding box center [575, 224] width 35 height 17
click at [566, 329] on button "Save" at bounding box center [578, 321] width 41 height 18
select select
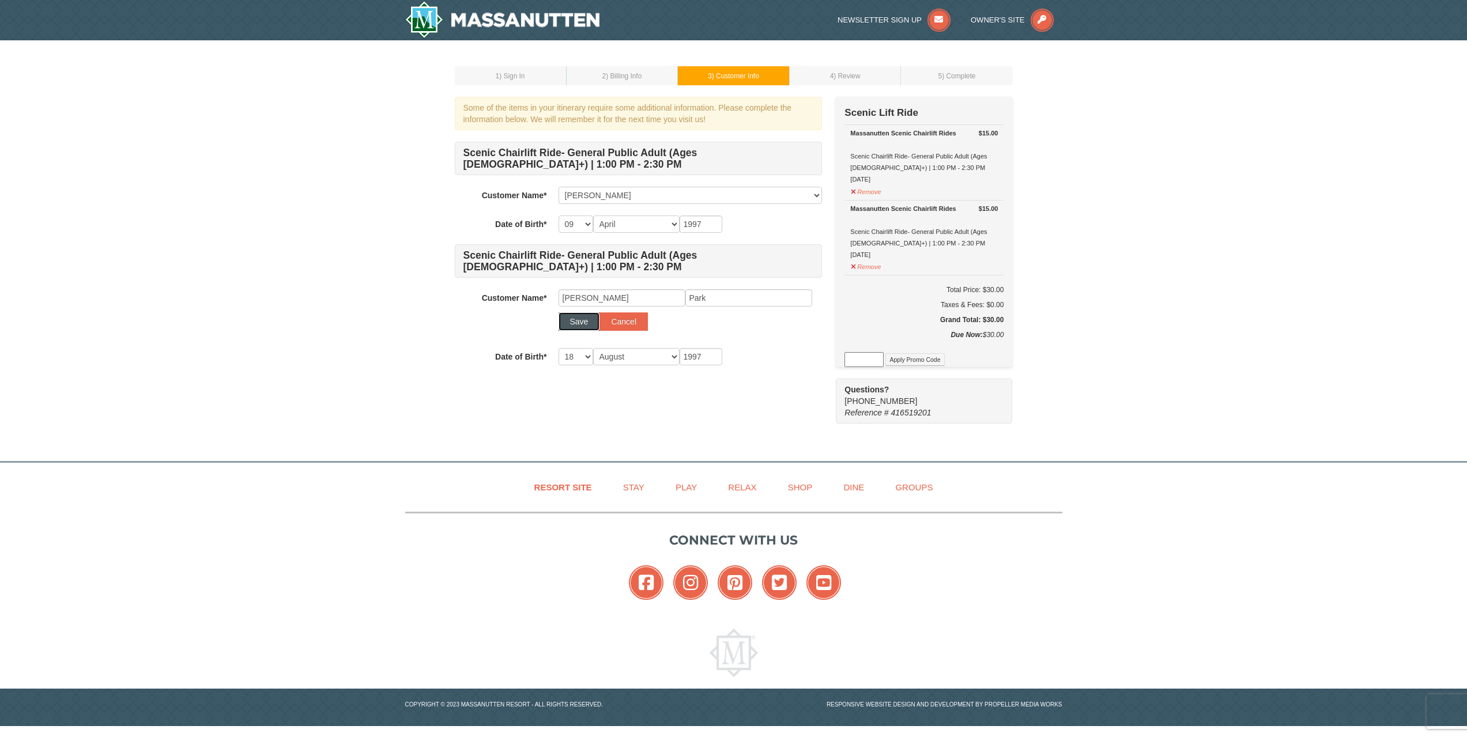
select select
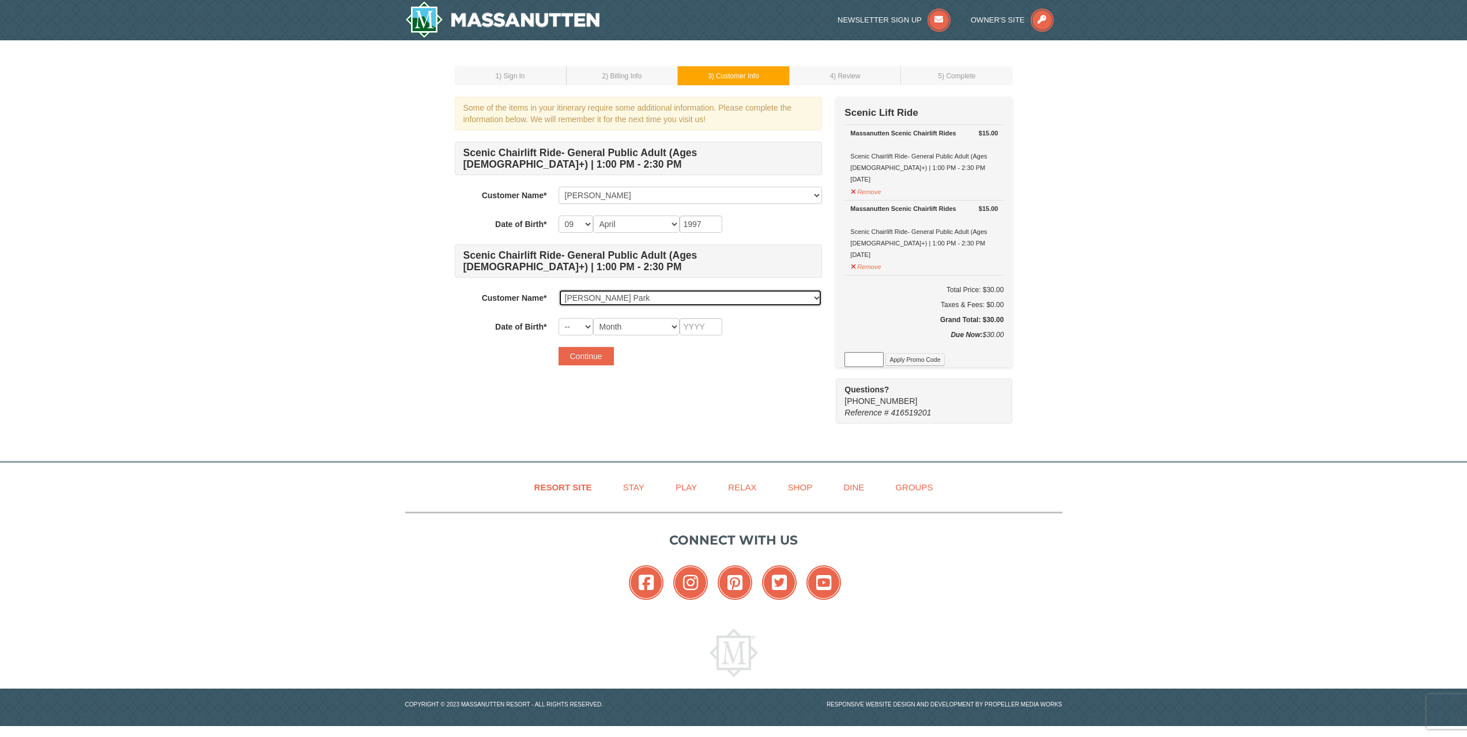
click at [597, 302] on select "Select... Steven Yun Allison Park Add New..." at bounding box center [689, 297] width 263 height 17
click at [558, 289] on select "Select... Steven Yun Allison Park Add New..." at bounding box center [689, 297] width 263 height 17
click at [590, 329] on select "-- 01 02 03 04 05 06 07 08 09 10 11 12 13 14 15 16 17 18 19 20 21 22 23 24 25 2…" at bounding box center [575, 326] width 35 height 17
click at [683, 372] on div "Some of the items in your itinerary require some additional information. Please…" at bounding box center [638, 237] width 367 height 280
click at [592, 326] on div "-- 01 02 03 04 05 06 07 08 09 10 11 12 13 14 15 16 17 18 19 20 21 22 23 24 25 2…" at bounding box center [689, 326] width 263 height 17
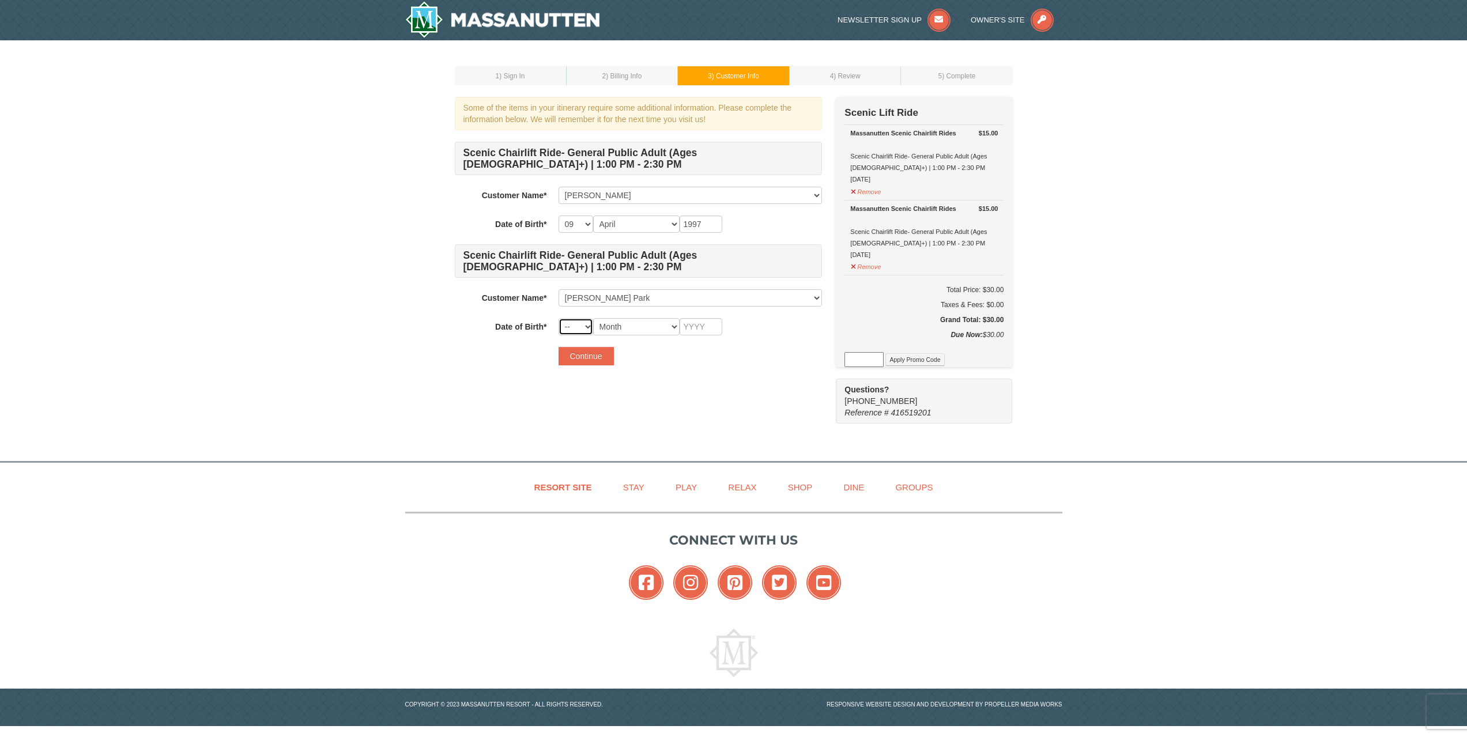
click at [584, 327] on select "-- 01 02 03 04 05 06 07 08 09 10 11 12 13 14 15 16 17 18 19 20 21 22 23 24 25 2…" at bounding box center [575, 326] width 35 height 17
select select "18"
click at [558, 318] on select "-- 01 02 03 04 05 06 07 08 09 10 11 12 13 14 15 16 17 18 19 20 21 22 23 24 25 2…" at bounding box center [575, 326] width 35 height 17
click at [637, 329] on select "Month January February March April May June July August September October Novem…" at bounding box center [636, 326] width 86 height 17
select select "08"
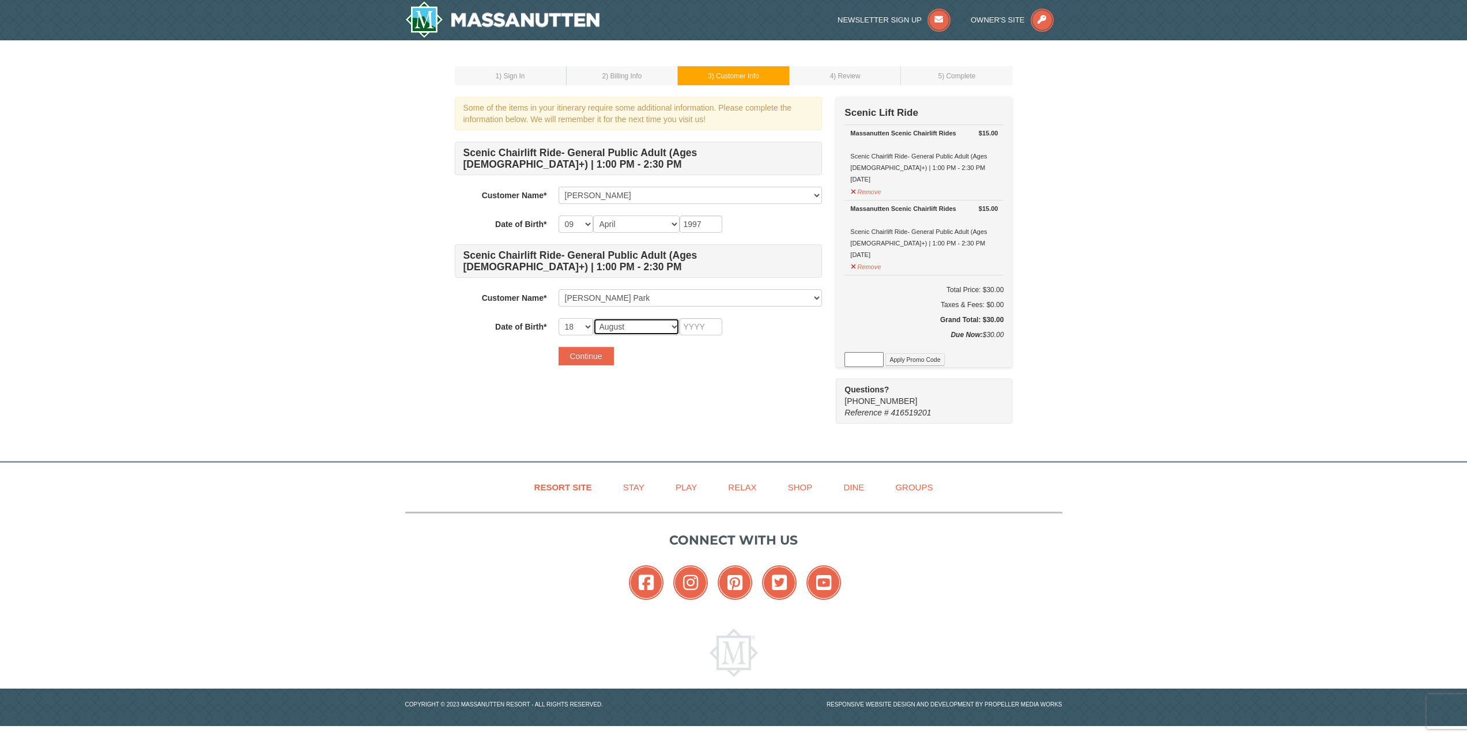
click at [593, 318] on select "Month January February March April May June July August September October Novem…" at bounding box center [636, 326] width 86 height 17
click at [707, 326] on input "text" at bounding box center [701, 326] width 43 height 17
type input "1997"
click at [594, 365] on button "Continue" at bounding box center [585, 356] width 55 height 18
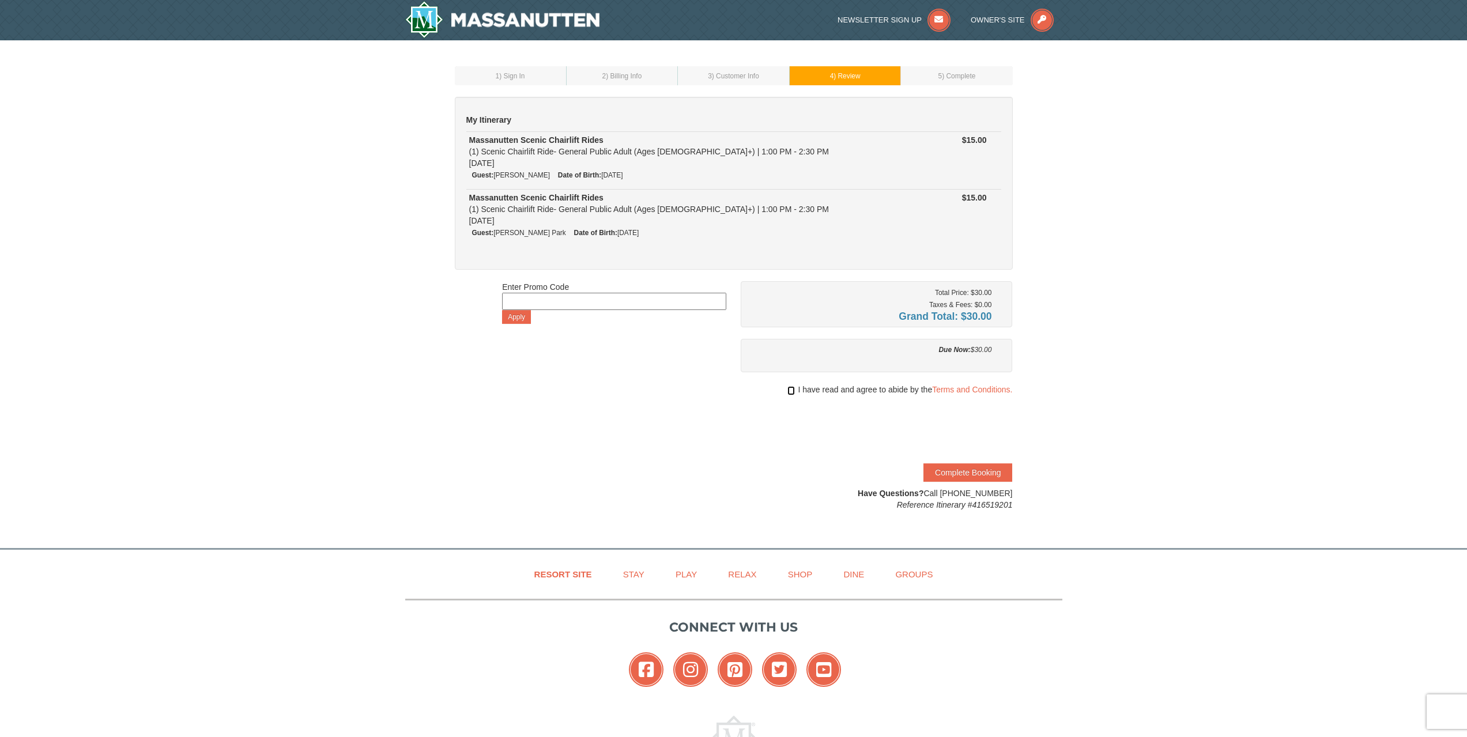
click at [788, 390] on input "checkbox" at bounding box center [790, 390] width 7 height 9
checkbox input "true"
click at [999, 473] on button "Complete Booking" at bounding box center [967, 472] width 89 height 18
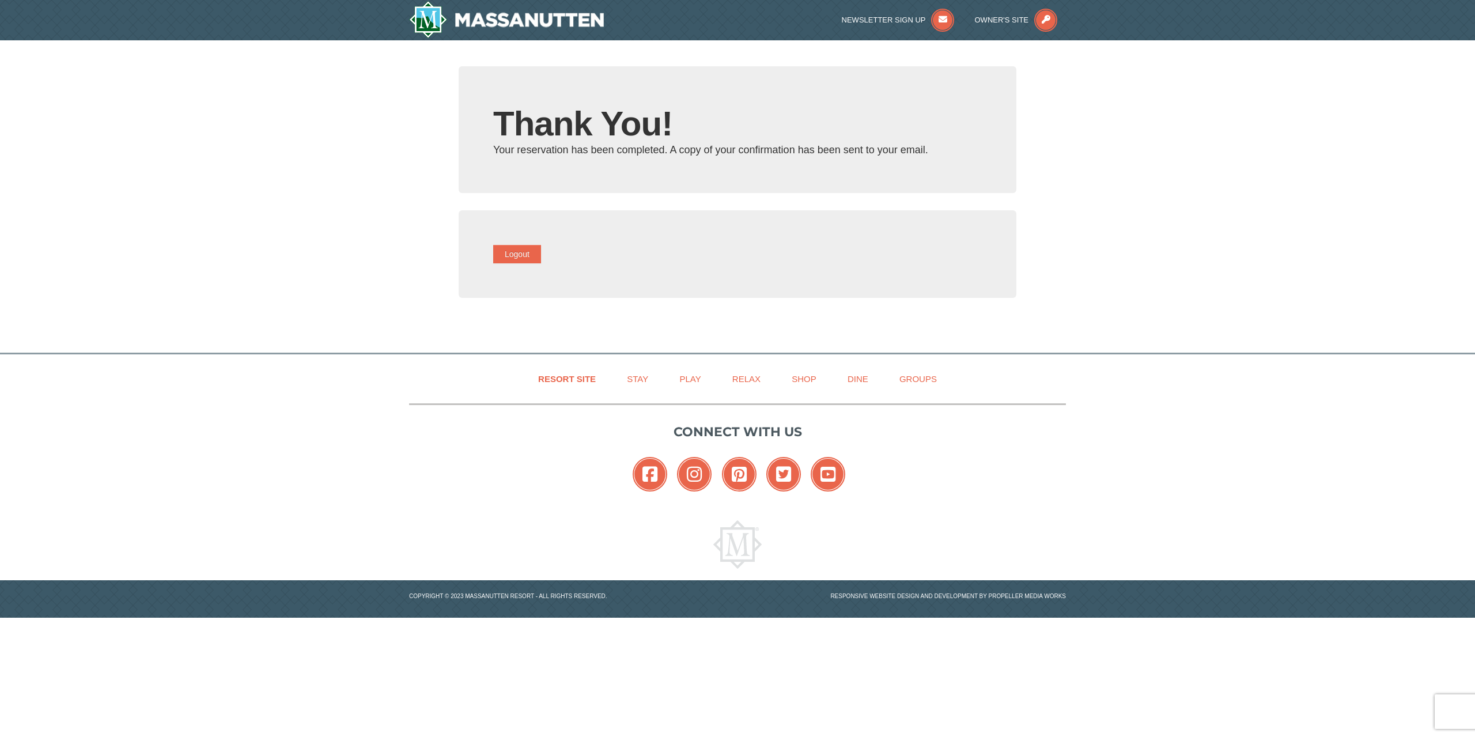
type input "[EMAIL_ADDRESS][DOMAIN_NAME]"
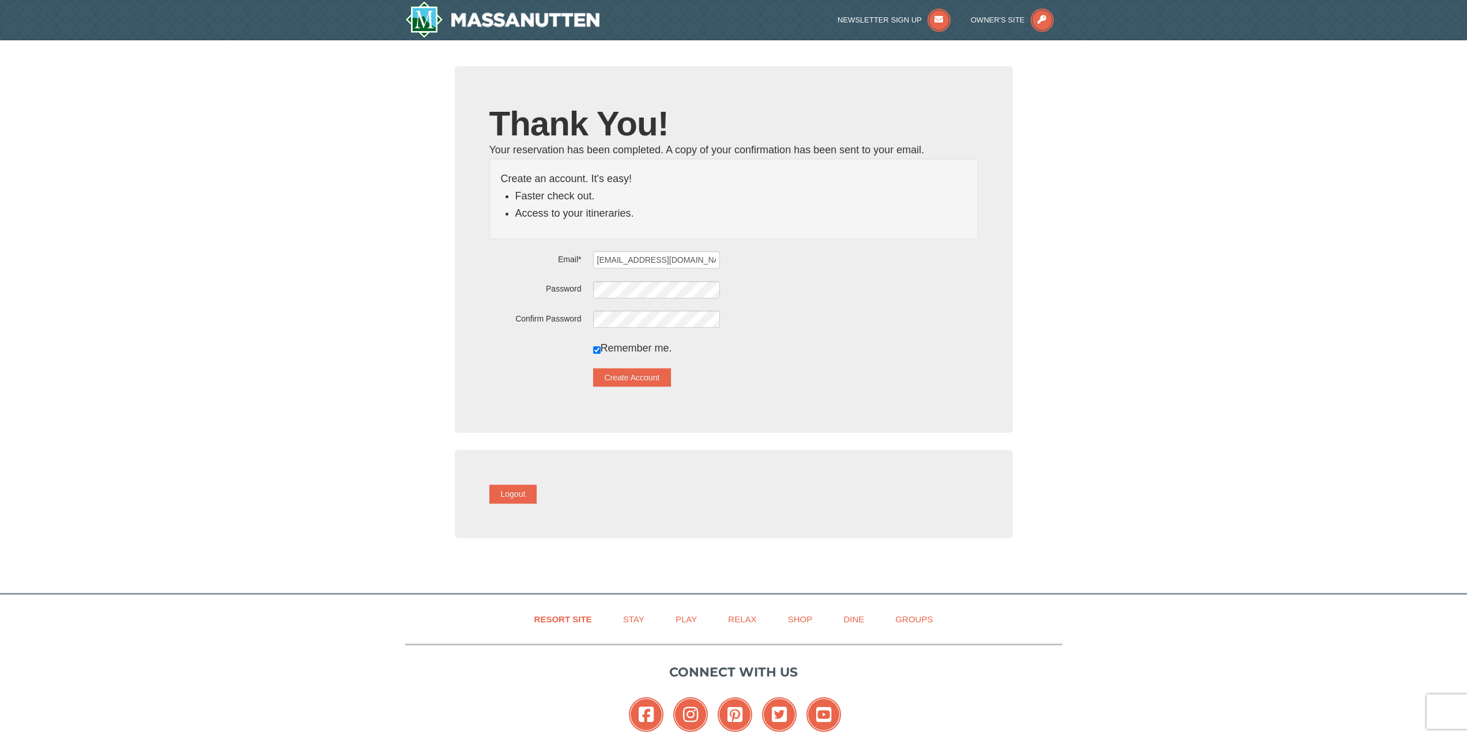
drag, startPoint x: 881, startPoint y: 284, endPoint x: 796, endPoint y: 278, distance: 84.9
click at [881, 284] on div at bounding box center [785, 289] width 385 height 18
click at [653, 379] on button "Create Account" at bounding box center [632, 377] width 78 height 18
